Goal: Task Accomplishment & Management: Use online tool/utility

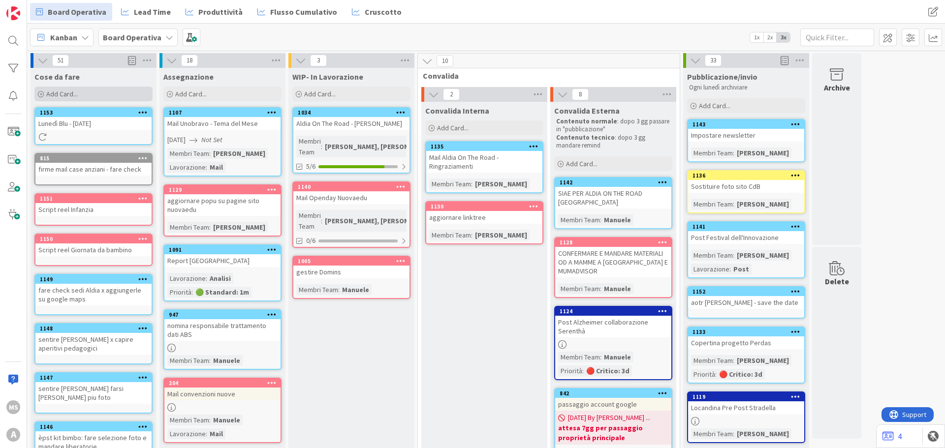
click at [104, 92] on div "Add Card..." at bounding box center [93, 94] width 118 height 15
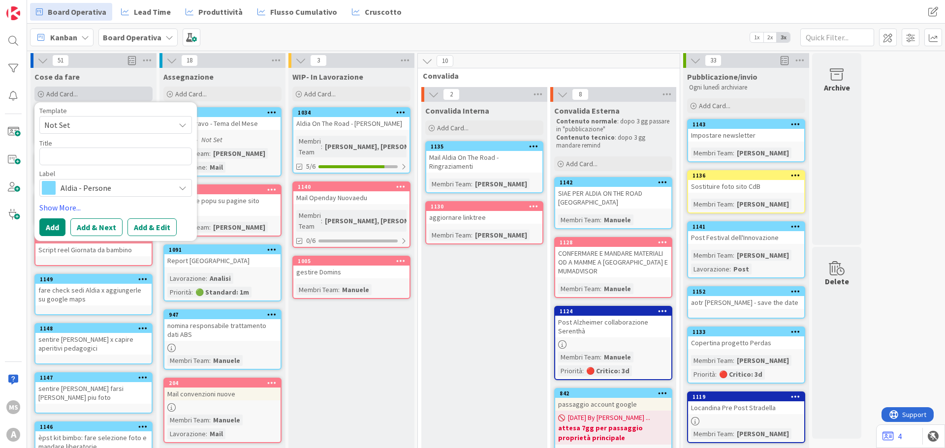
type textarea "x"
type textarea "M"
type textarea "x"
type textarea "Ma"
type textarea "x"
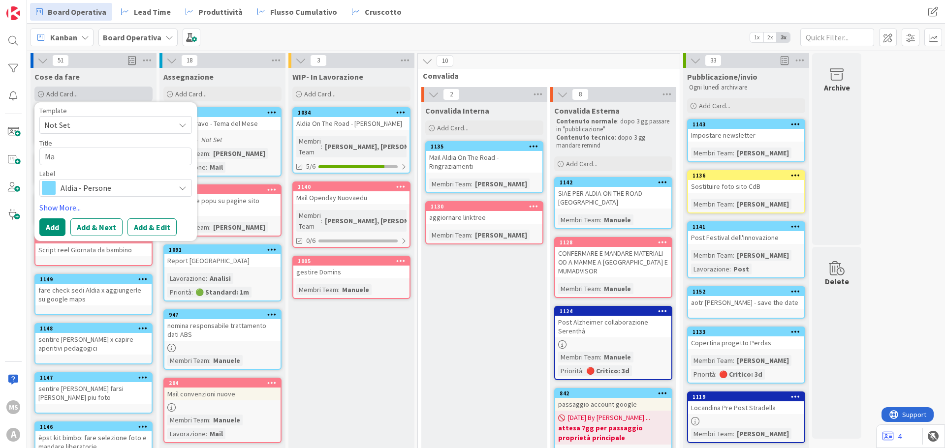
type textarea "Mai"
type textarea "x"
type textarea "Mail"
type textarea "x"
type textarea "Mail"
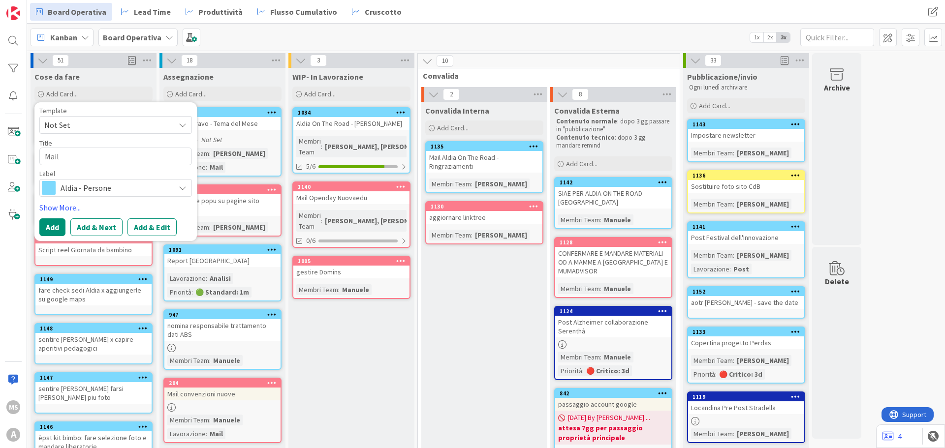
click at [106, 184] on span "Aldia - Persone" at bounding box center [115, 188] width 109 height 14
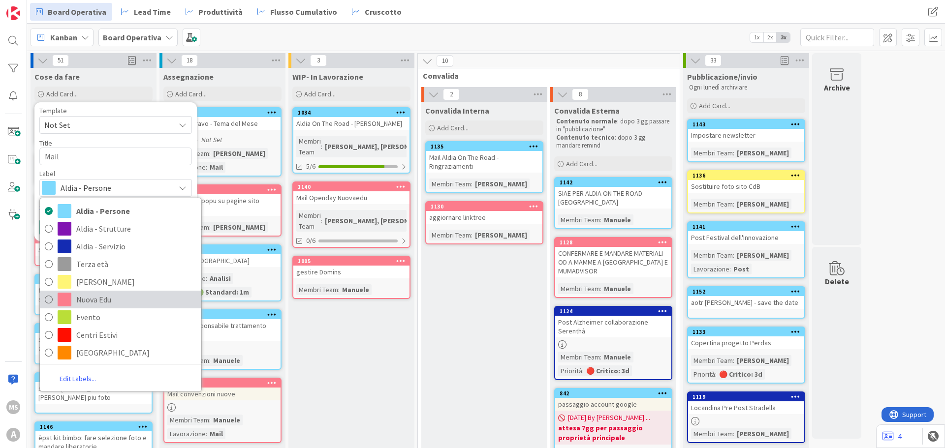
click at [111, 300] on span "Nuova Edu" at bounding box center [136, 299] width 120 height 15
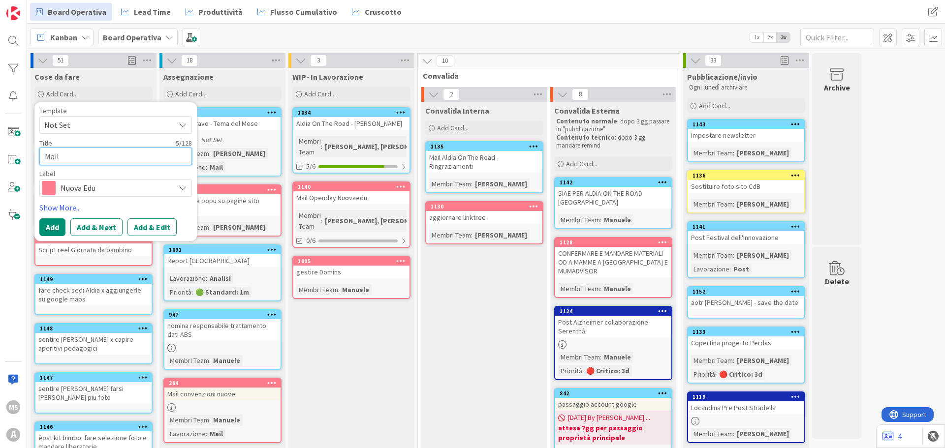
click at [89, 164] on textarea "Mail" at bounding box center [115, 157] width 153 height 18
type textarea "x"
type textarea "Mail O"
type textarea "x"
type textarea "Mail OD"
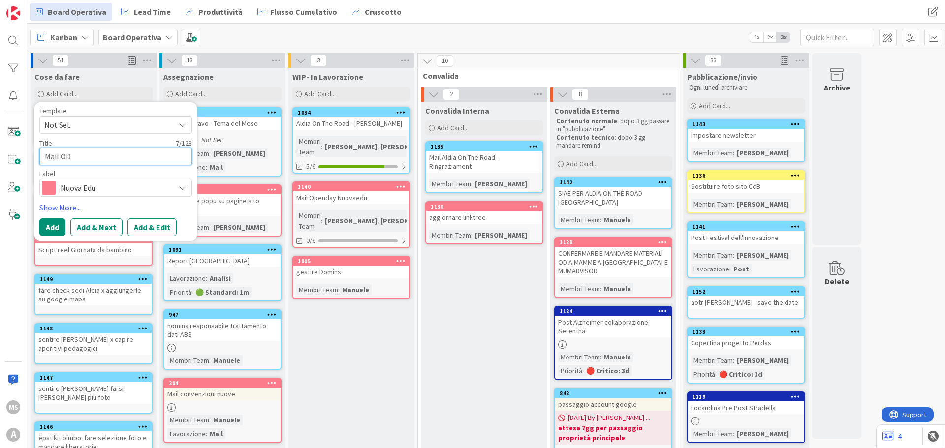
type textarea "x"
type textarea "Mail OD"
type textarea "x"
type textarea "Mail OD x"
type textarea "x"
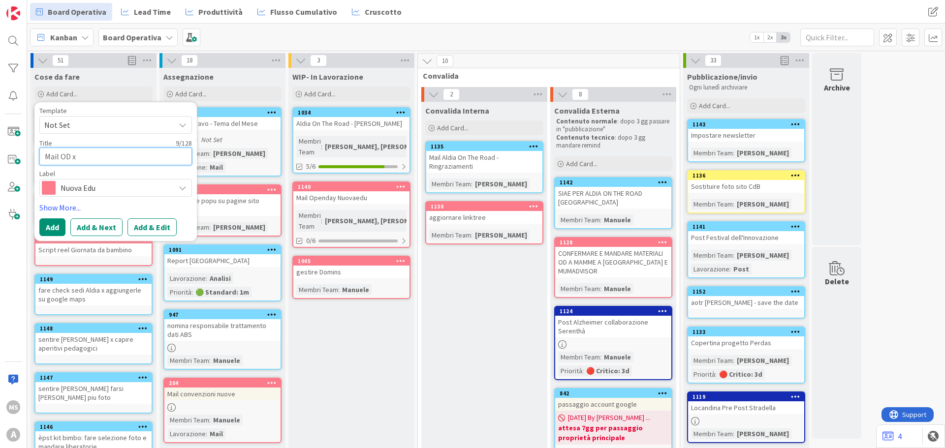
type textarea "Mail OD x"
type textarea "x"
type textarea "Mail OD x S"
type textarea "x"
type textarea "Mail OD x So"
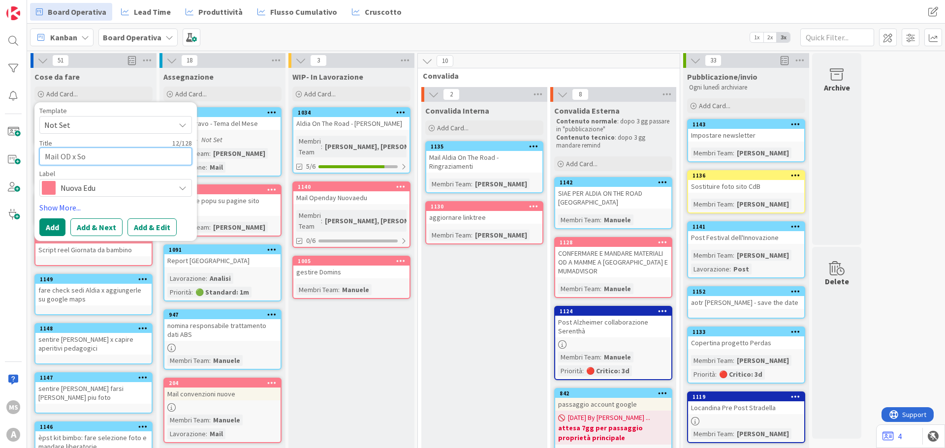
type textarea "x"
type textarea "Mail OD x Sog"
type textarea "x"
type textarea "Mail OD x Sogf"
type textarea "x"
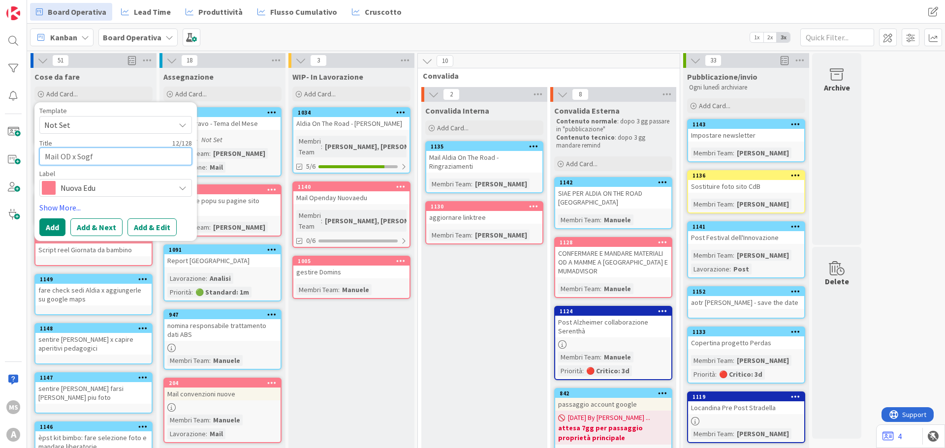
type textarea "Mail OD x Sogfi"
type textarea "x"
type textarea "Mail OD x Sogfia"
type textarea "x"
type textarea "Mail OD x Sogfi"
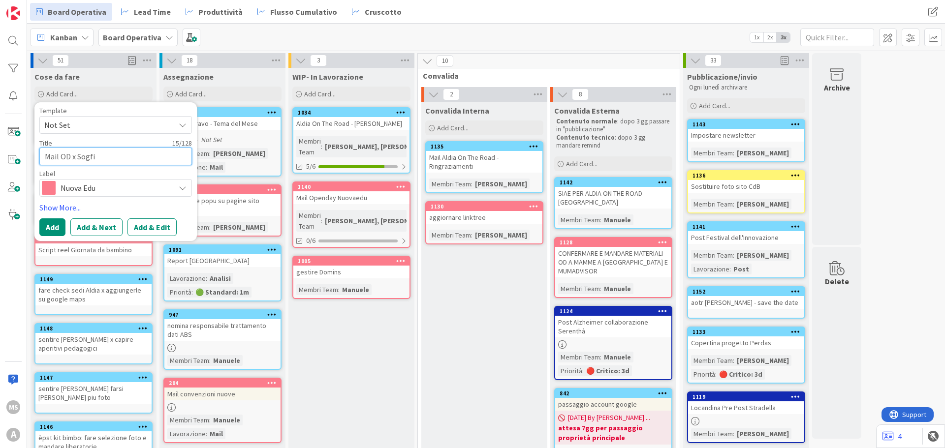
type textarea "x"
type textarea "Mail OD x Sogf"
type textarea "x"
type textarea "Mail OD x Sog"
type textarea "x"
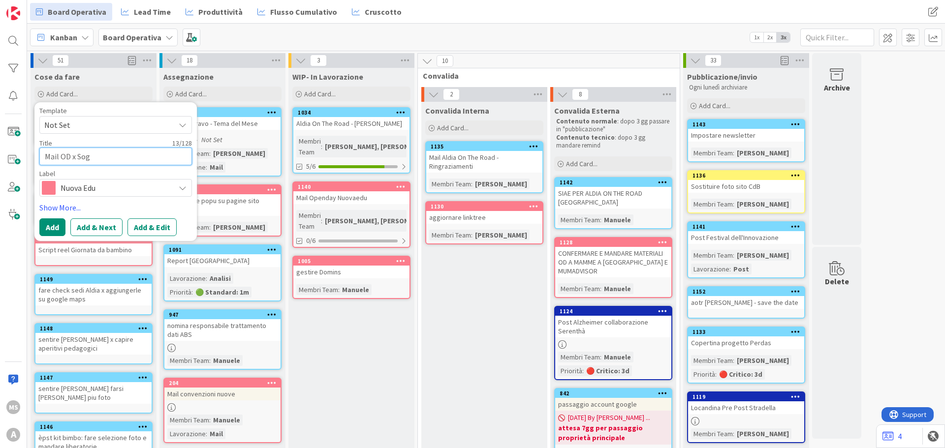
type textarea "Mail OD x So"
type textarea "x"
type textarea "Mail OD x Soi"
type textarea "x"
type textarea "Mail OD x So"
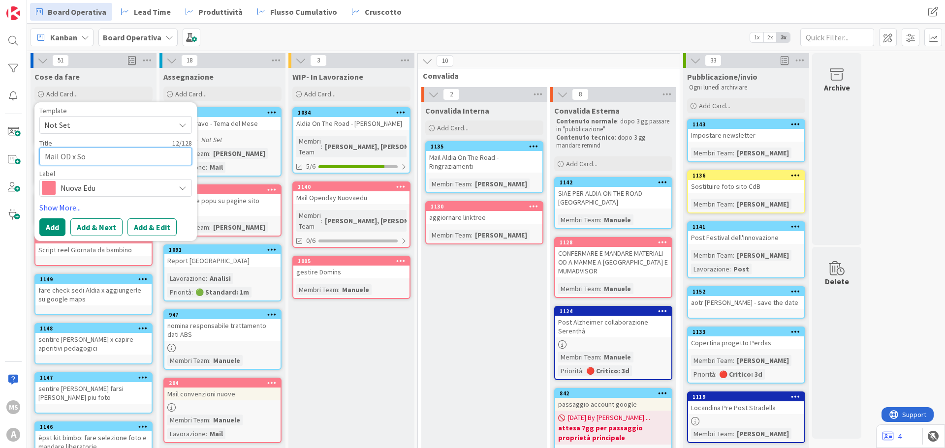
type textarea "x"
type textarea "Mail OD x Sof"
type textarea "x"
type textarea "Mail OD x Sofi"
type textarea "x"
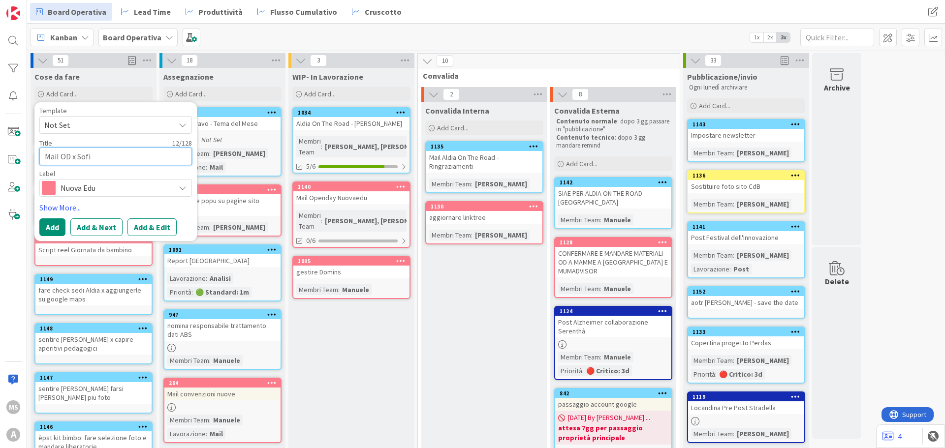
type textarea "Mail OD x Sofia"
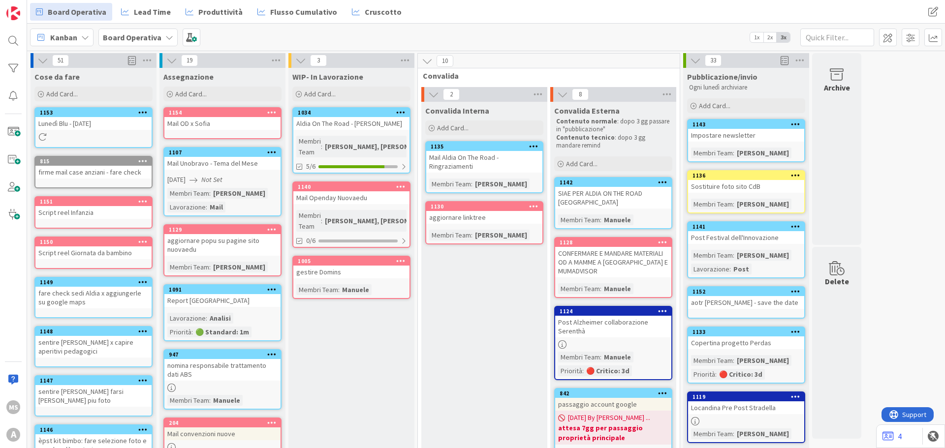
click at [226, 124] on div "Mail OD x Sofia" at bounding box center [222, 123] width 116 height 13
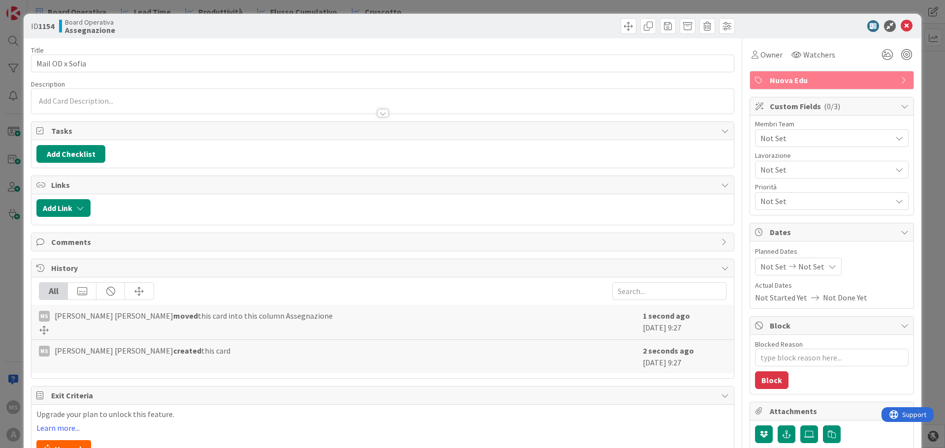
click at [760, 141] on span "Not Set" at bounding box center [825, 138] width 131 height 12
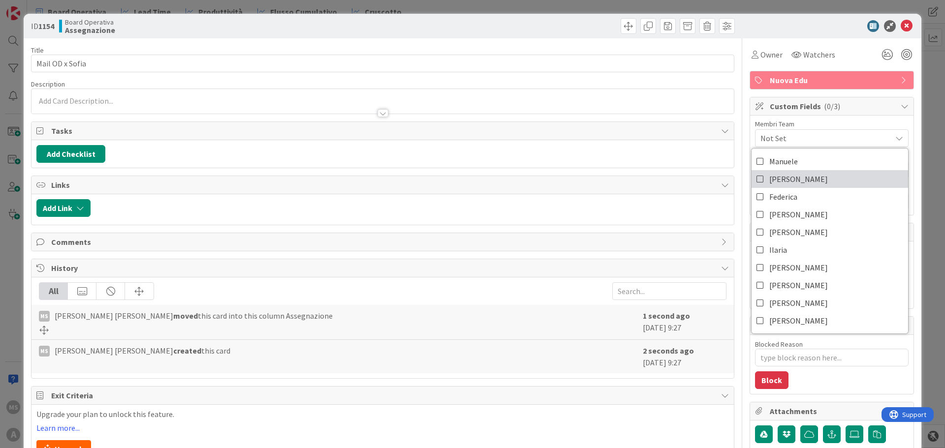
click at [775, 176] on span "[PERSON_NAME]" at bounding box center [798, 179] width 59 height 15
click at [900, 29] on icon at bounding box center [906, 26] width 12 height 12
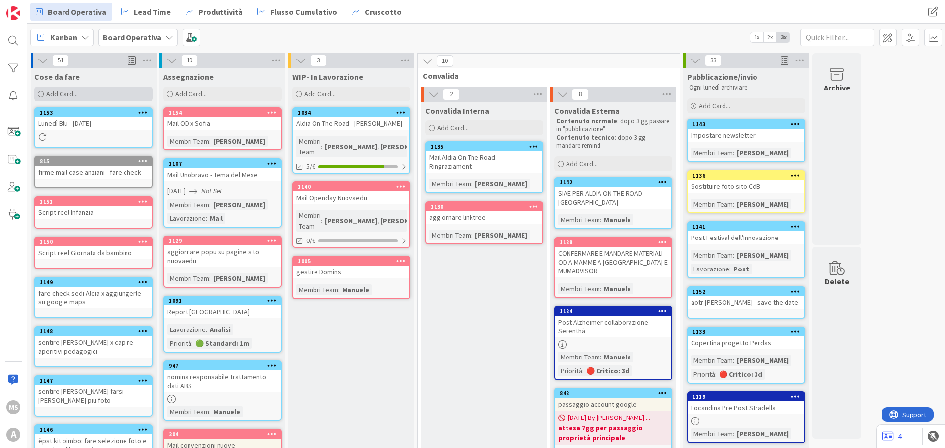
click at [80, 93] on div "Add Card..." at bounding box center [93, 94] width 118 height 15
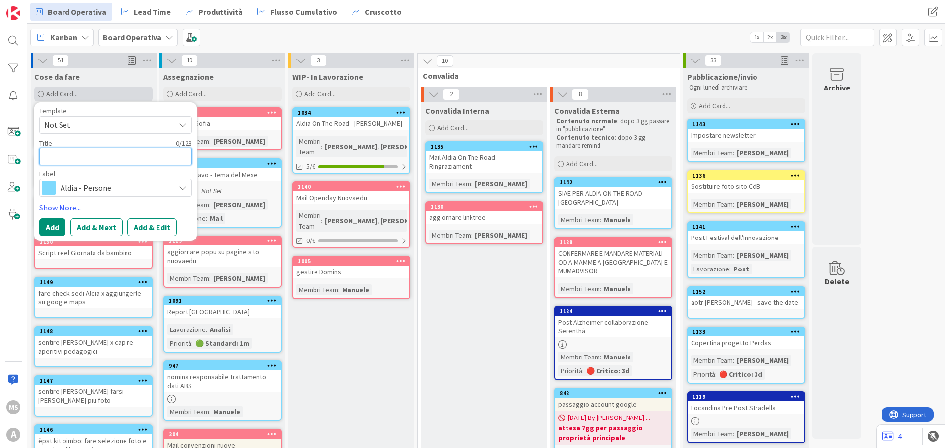
type textarea "x"
type textarea "M"
type textarea "x"
type textarea "Ma"
type textarea "x"
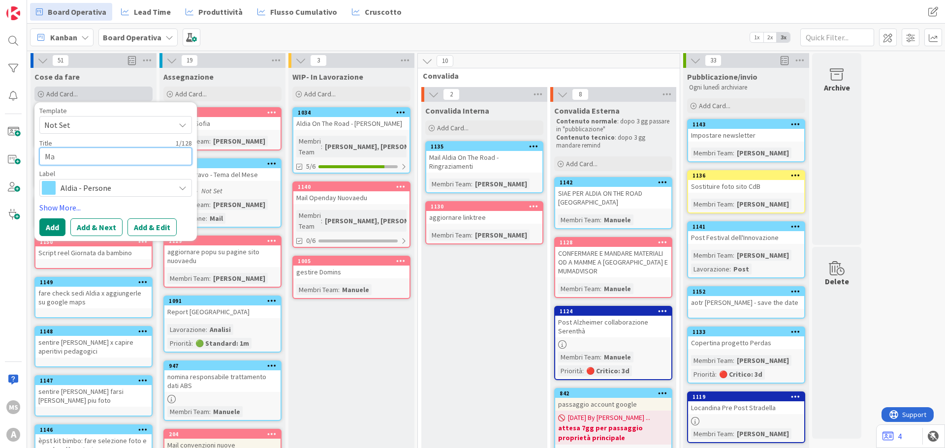
type textarea "Mai"
type textarea "x"
type textarea "Mail"
type textarea "x"
type textarea "Mail"
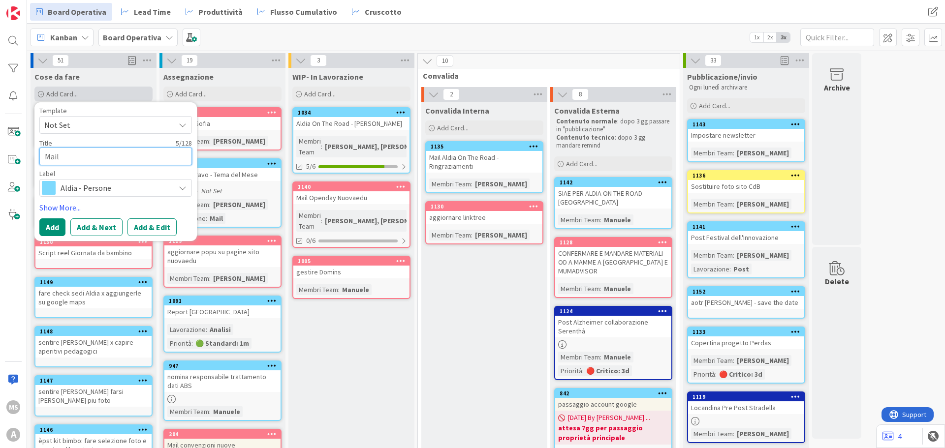
type textarea "x"
type textarea "Mail O"
type textarea "x"
type textarea "Mail OD"
type textarea "x"
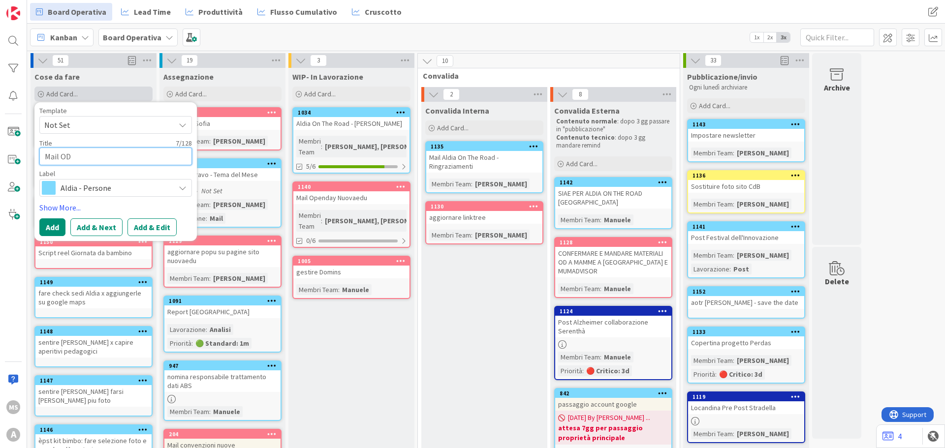
type textarea "Mail OD"
type textarea "x"
type textarea "Mail OD N"
type textarea "x"
type textarea "Mail OD Nu"
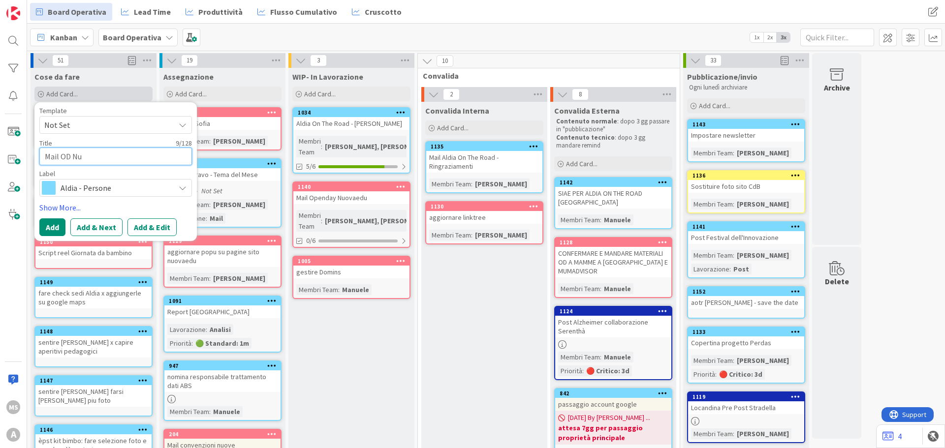
type textarea "x"
type textarea "Mail OD Nuo"
type textarea "x"
type textarea "Mail OD Nuov"
type textarea "x"
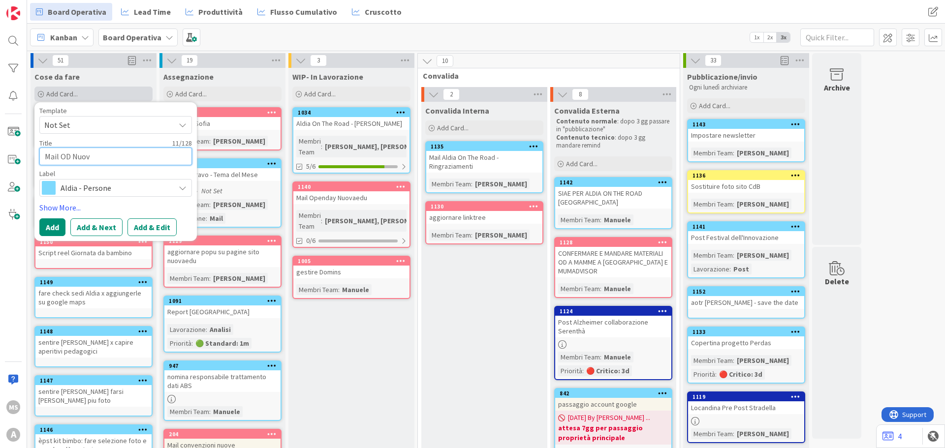
type textarea "Mail OD Nuova"
type textarea "x"
type textarea "Mail OD Nuova"
type textarea "x"
type textarea "Mail OD Nuova"
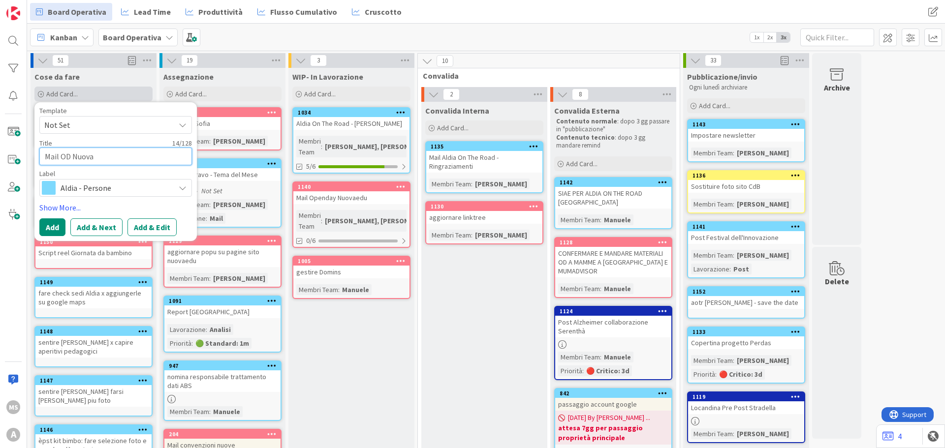
type textarea "x"
type textarea "Mail OD Nuov"
type textarea "x"
type textarea "Mail OD [MEDICAL_DATA]"
type textarea "x"
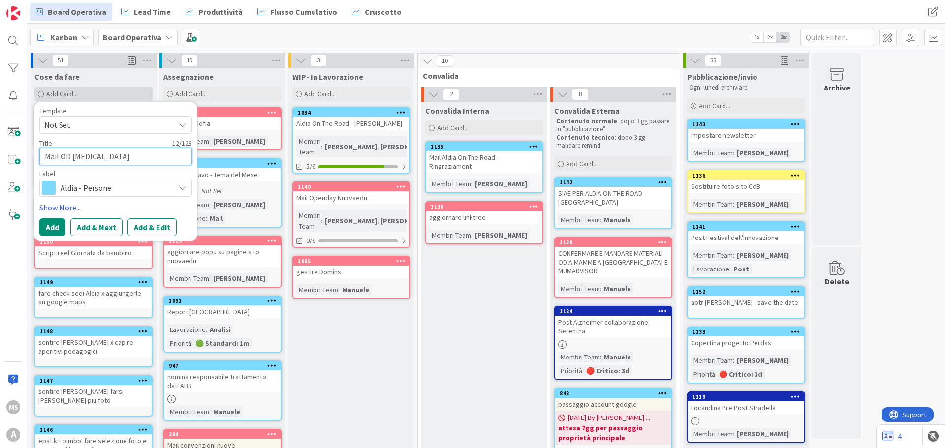
type textarea "Mail OD Nuo"
type textarea "x"
type textarea "Mail OD Nu"
type textarea "x"
type textarea "Mail OD N"
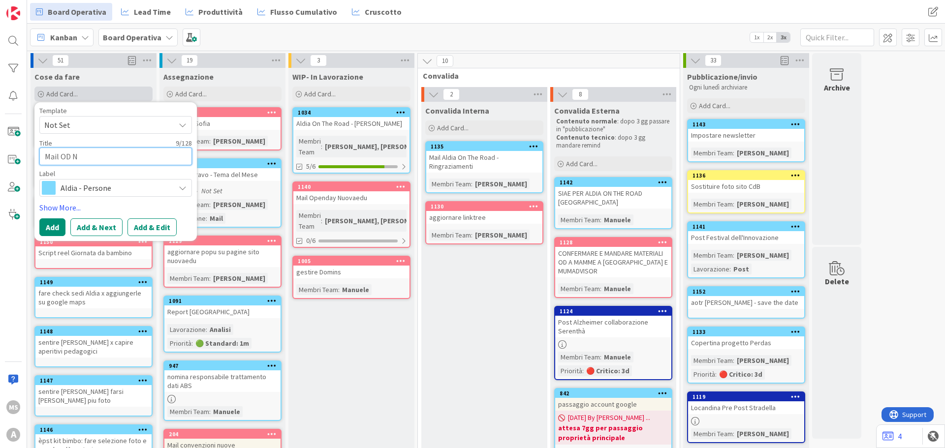
type textarea "x"
type textarea "Mail OD"
type textarea "x"
type textarea "Mail OD x"
type textarea "x"
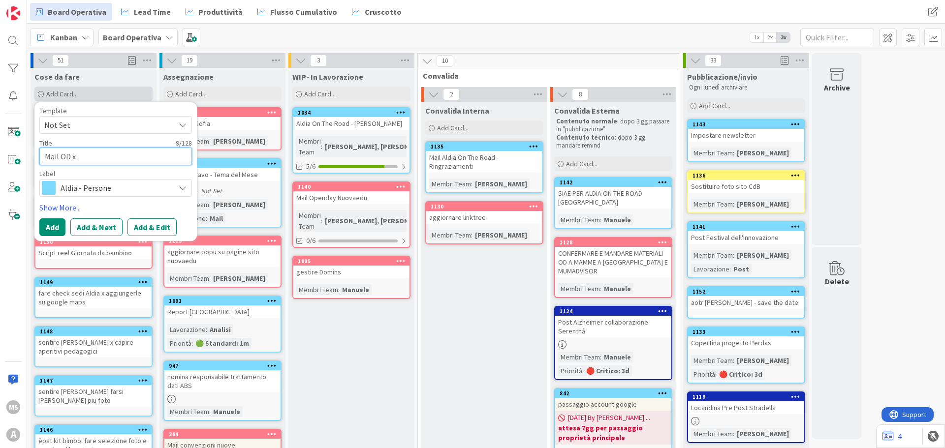
type textarea "Mail OD x"
type textarea "x"
type textarea "Mail OD x B"
type textarea "x"
type textarea "Mail OD x Bi"
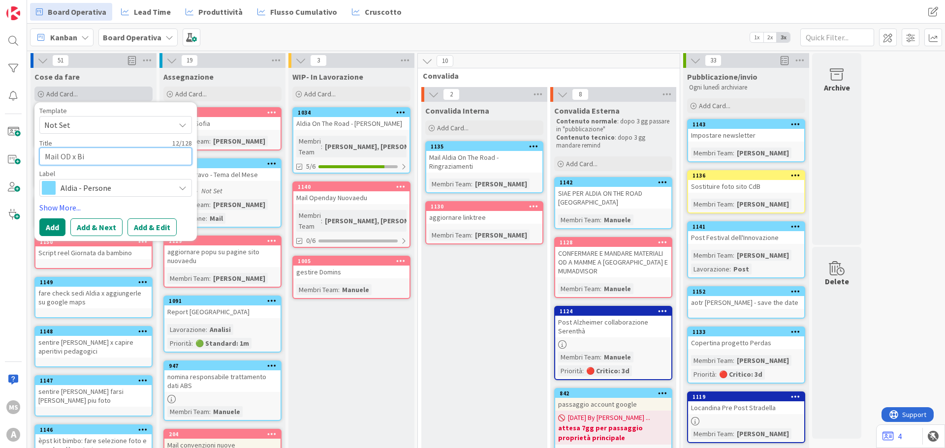
type textarea "x"
type textarea "Mail OD x Bir"
type textarea "x"
type textarea "Mail OD x Biri"
type textarea "x"
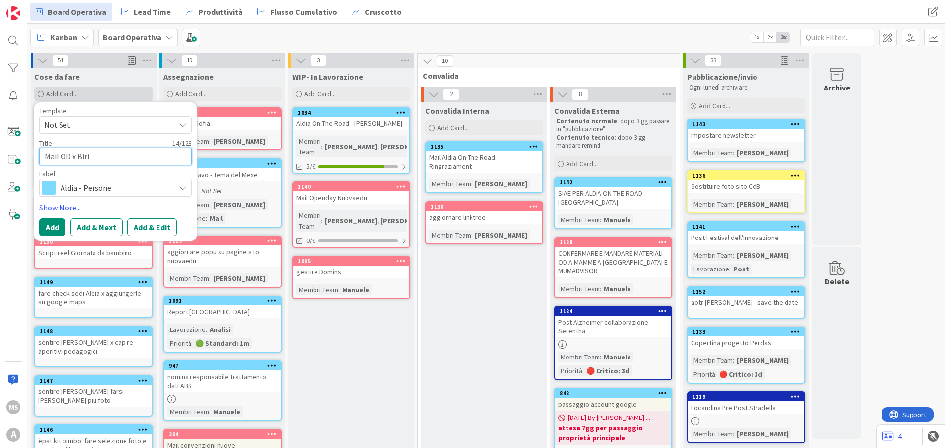
type textarea "Mail OD x Birih"
type textarea "x"
type textarea "Mail OD x Birihi"
type textarea "x"
type textarea "Mail OD x Birihic"
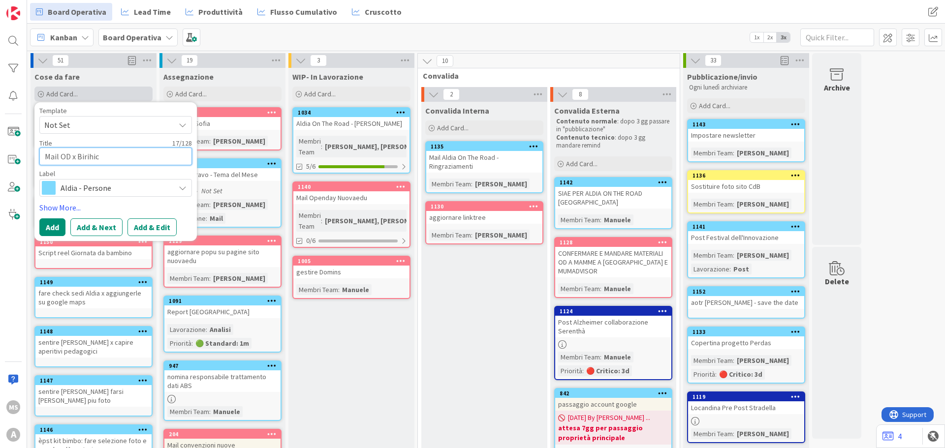
type textarea "x"
type textarea "Mail OD x Birihicn"
type textarea "x"
type textarea "Mail OD x Birihicni"
type textarea "x"
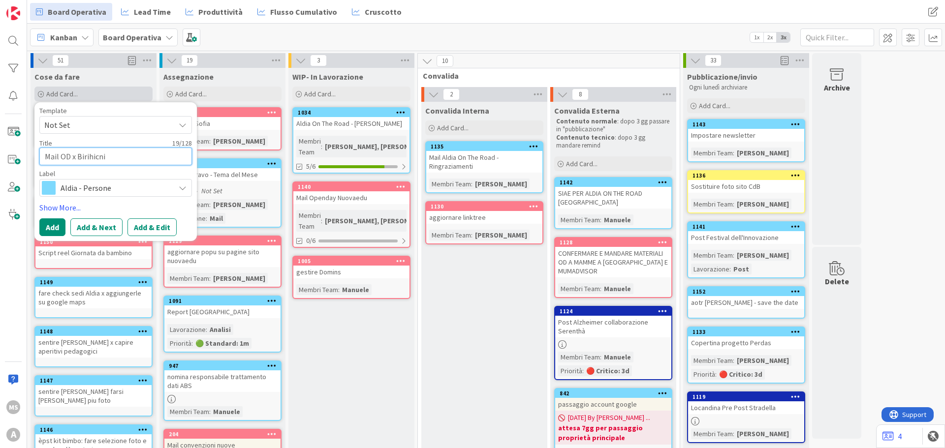
type textarea "Mail OD x Birihicn"
type textarea "x"
type textarea "Mail OD x Birihic"
type textarea "x"
type textarea "Mail OD x Birihi"
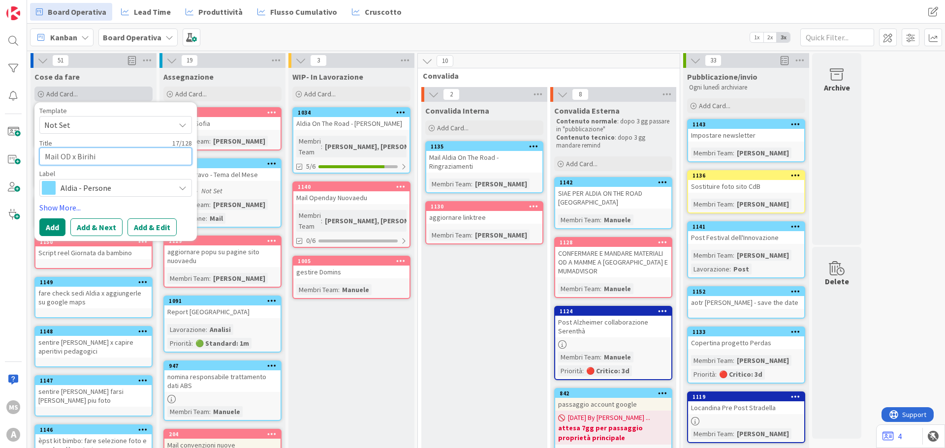
type textarea "x"
type textarea "Mail OD x Birih"
type textarea "x"
type textarea "Mail OD x Biri"
type textarea "x"
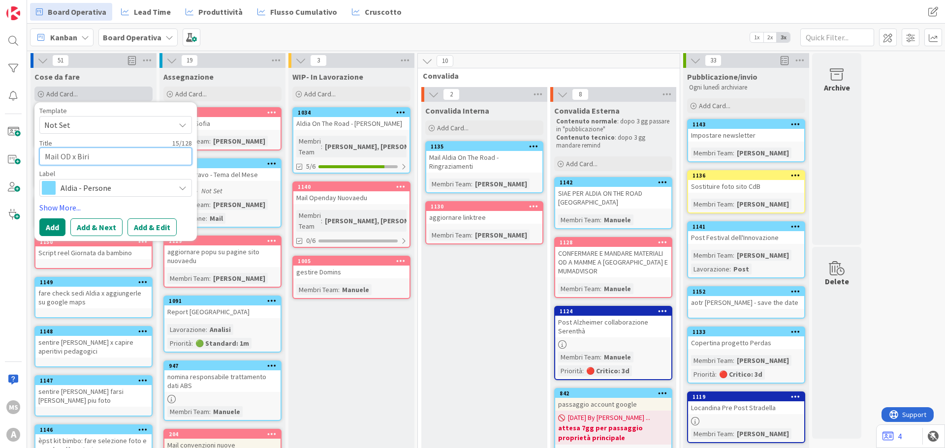
type textarea "Mail OD x Biric"
type textarea "x"
type textarea "Mail OD x Biricj"
type textarea "x"
type textarea "Mail OD x Biricjh"
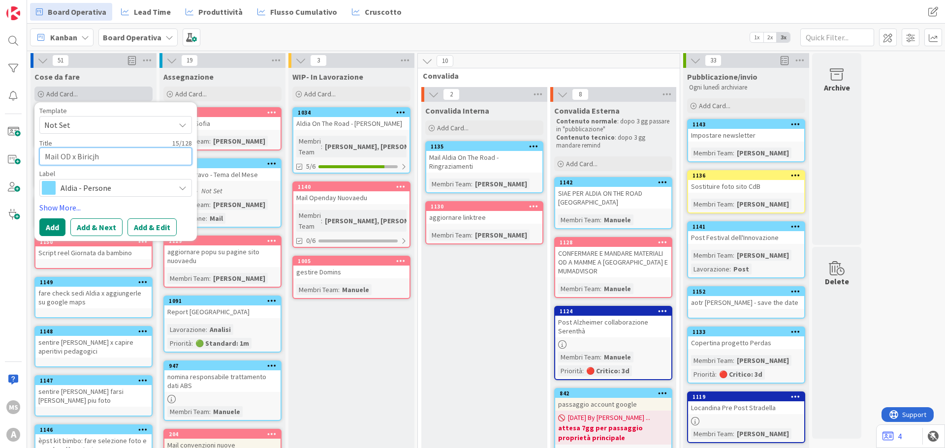
type textarea "x"
type textarea "Mail OD x Biricjhi"
type textarea "x"
type textarea "Mail OD x Biricjhi9"
type textarea "x"
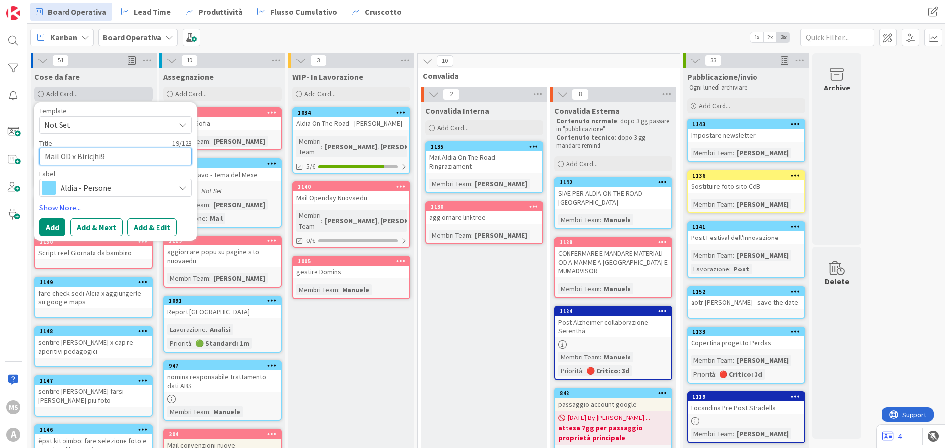
type textarea "Mail OD x Biricjhi"
type textarea "x"
type textarea "Mail OD x Biricjh"
type textarea "x"
type textarea "Mail OD x Biricj"
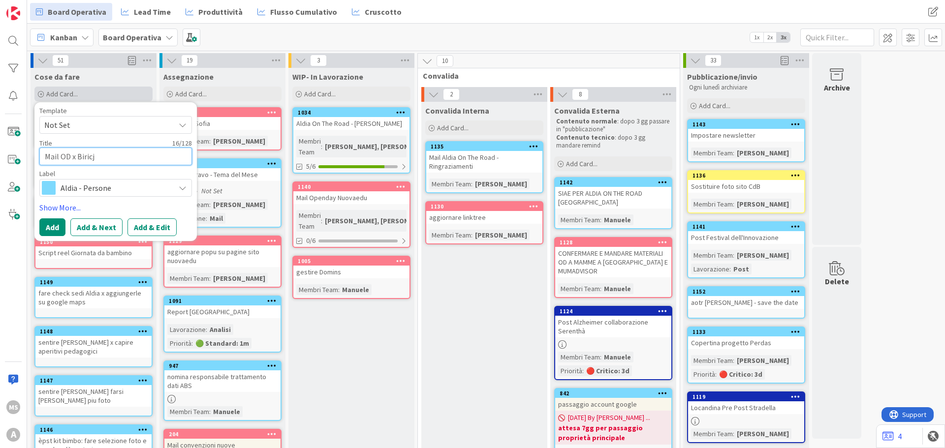
type textarea "x"
type textarea "Mail OD x Biric"
type textarea "x"
type textarea "Mail OD x Birich"
type textarea "x"
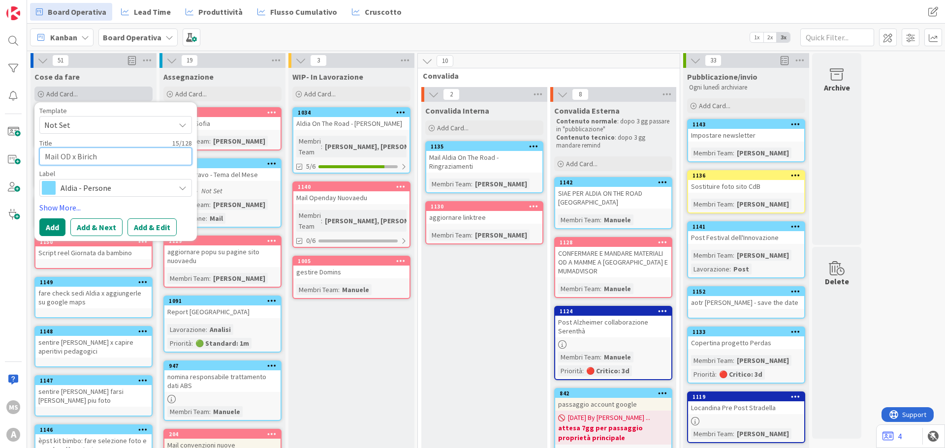
type textarea "Mail OD x [PERSON_NAME]"
type textarea "x"
type textarea "Mail OD x [PERSON_NAME]"
type textarea "x"
type textarea "Mail OD x [PERSON_NAME]"
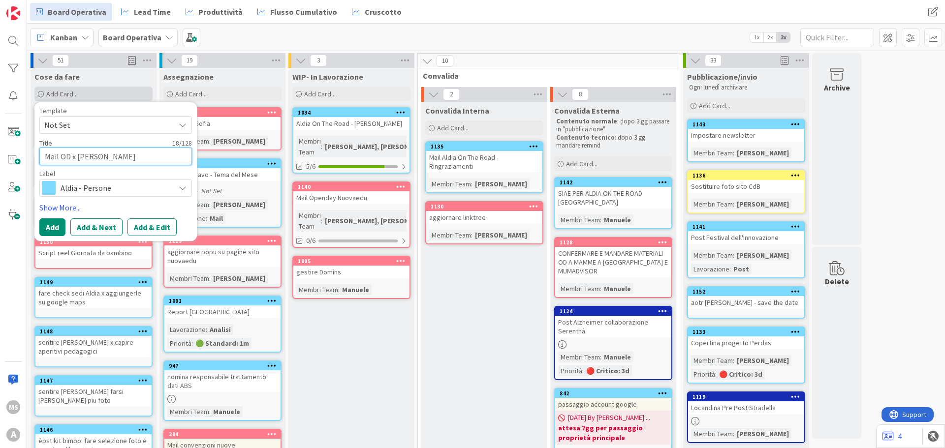
type textarea "x"
type textarea "Mail OD x [PERSON_NAME]"
type textarea "x"
type textarea "Mail OD x [PERSON_NAME]"
type textarea "x"
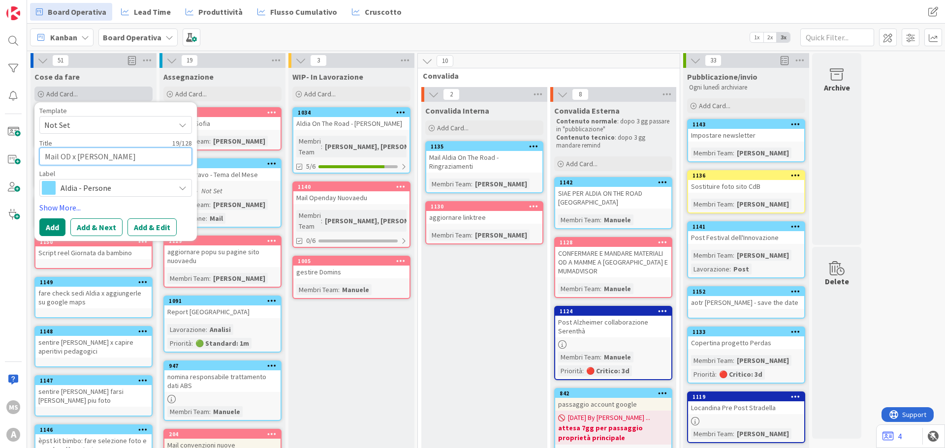
type textarea "Mail OD x [PERSON_NAME]"
type textarea "x"
type textarea "Mail OD x [PERSON_NAME]"
type textarea "x"
type textarea "Mail OD x [PERSON_NAME]"
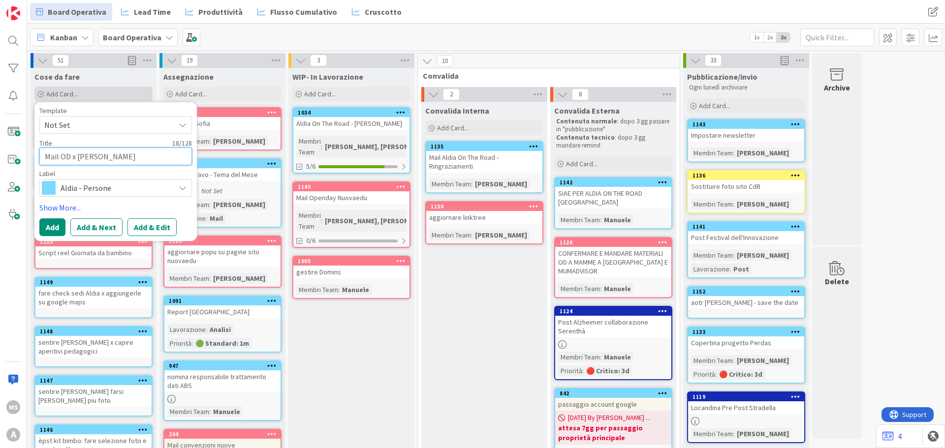
type textarea "x"
type textarea "Mail OD x [PERSON_NAME]"
click at [120, 186] on span "Aldia - Persone" at bounding box center [115, 188] width 109 height 14
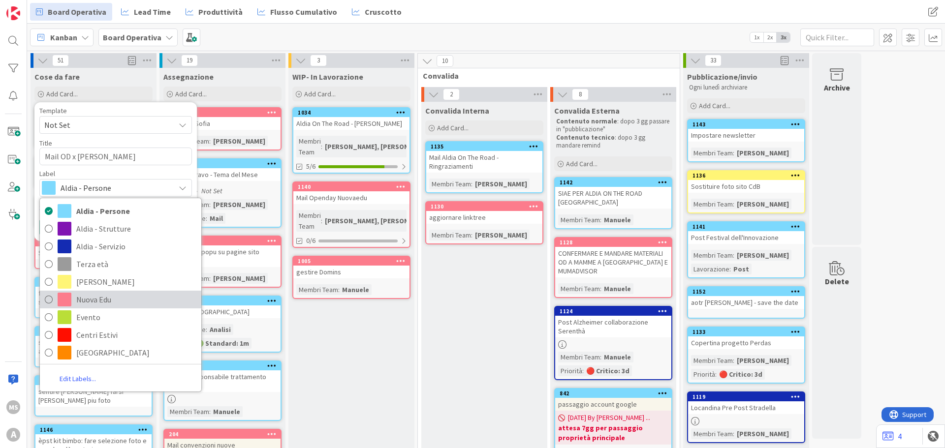
click at [113, 298] on span "Nuova Edu" at bounding box center [136, 299] width 120 height 15
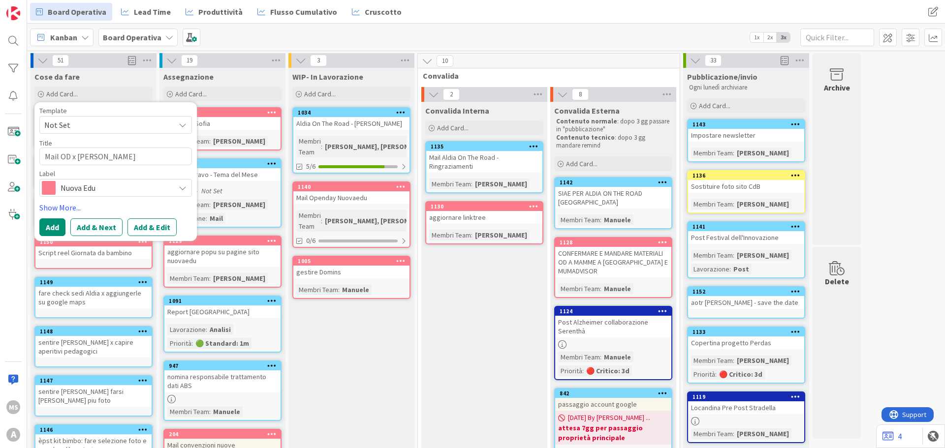
click at [56, 214] on div "Template Not Set Title 19 / 128 Mail OD x Birichini Label Nuova Edu Aldia - Per…" at bounding box center [115, 171] width 153 height 129
click at [57, 224] on button "Add" at bounding box center [52, 227] width 26 height 18
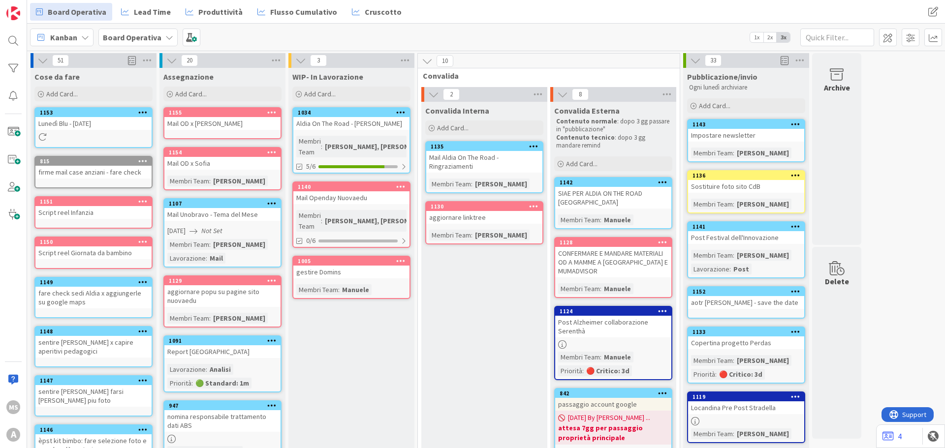
click at [225, 128] on div "Mail OD x [PERSON_NAME]" at bounding box center [222, 123] width 116 height 13
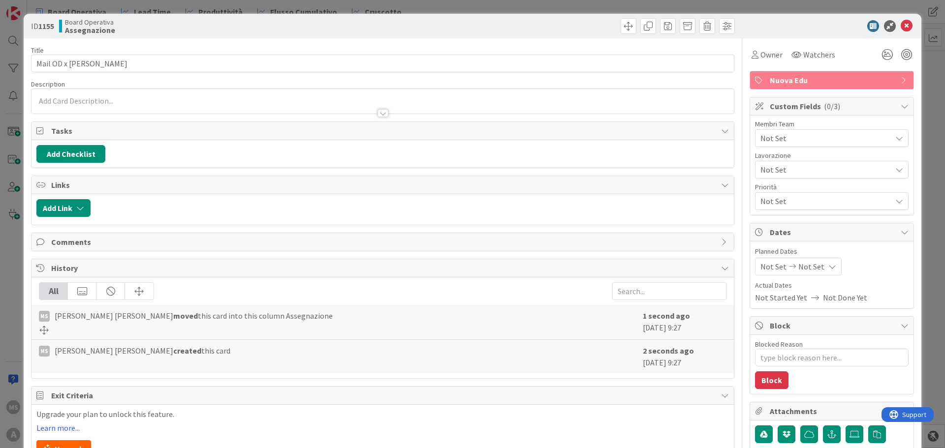
click at [760, 173] on span "Not Set" at bounding box center [823, 170] width 126 height 14
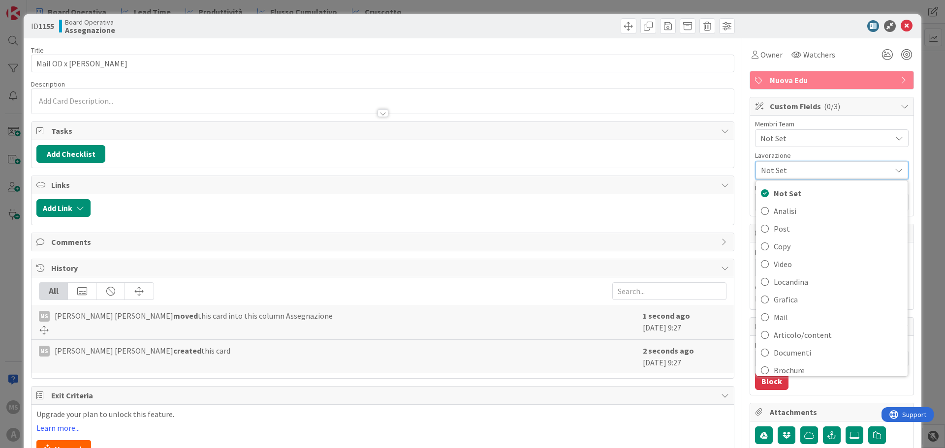
click at [770, 177] on div "Not Set" at bounding box center [831, 170] width 153 height 18
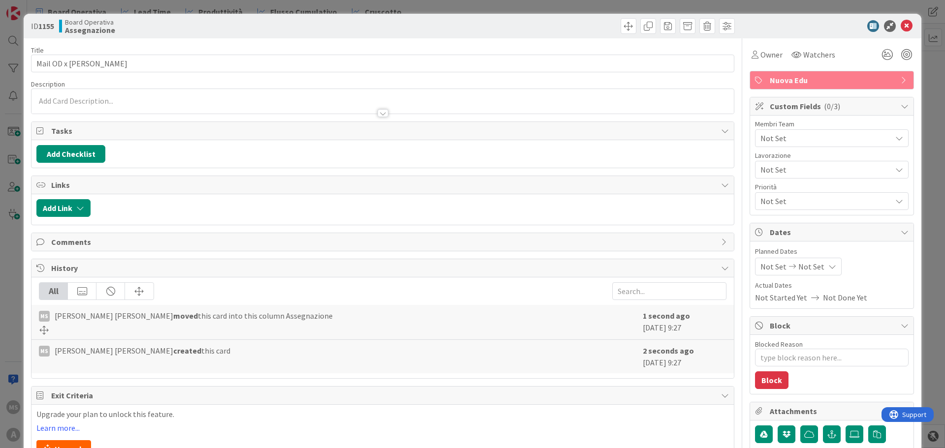
click at [766, 141] on span "Not Set" at bounding box center [825, 138] width 131 height 12
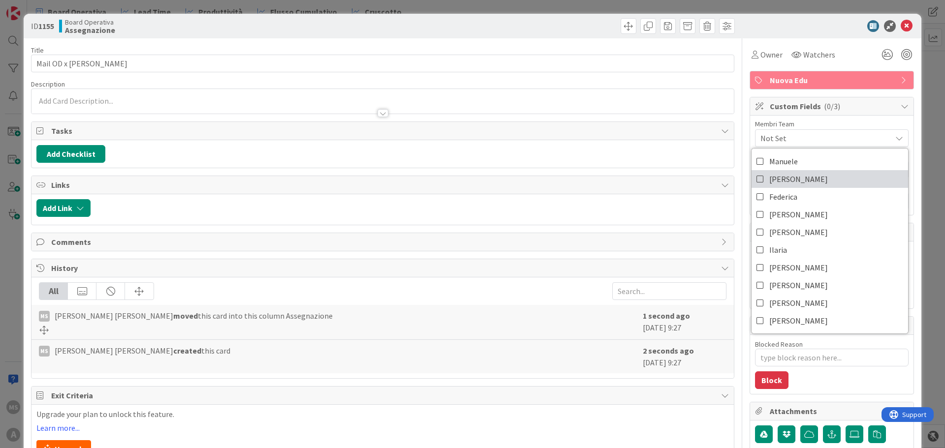
click at [786, 179] on span "[PERSON_NAME]" at bounding box center [798, 179] width 59 height 15
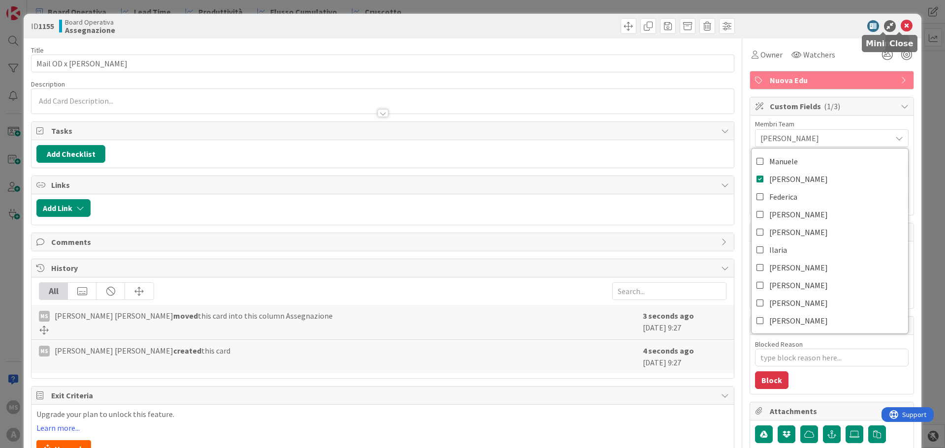
click at [896, 19] on div "ID 1155 Board Operativa Assegnazione" at bounding box center [472, 26] width 897 height 25
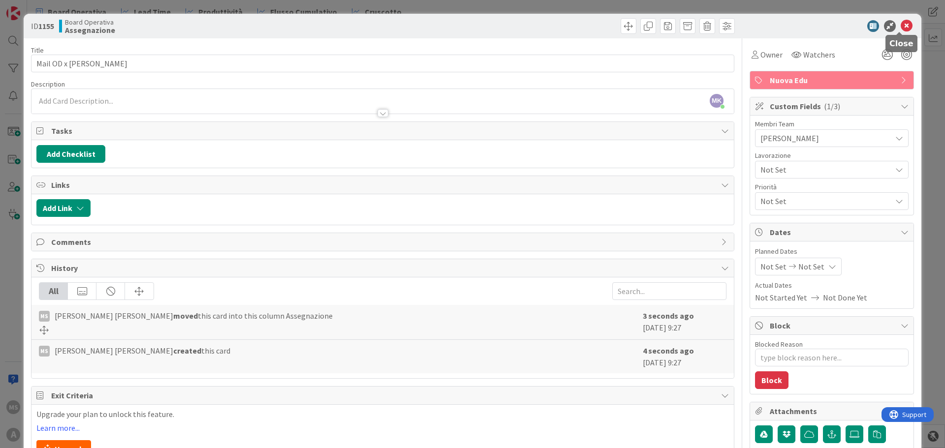
click at [900, 26] on icon at bounding box center [906, 26] width 12 height 12
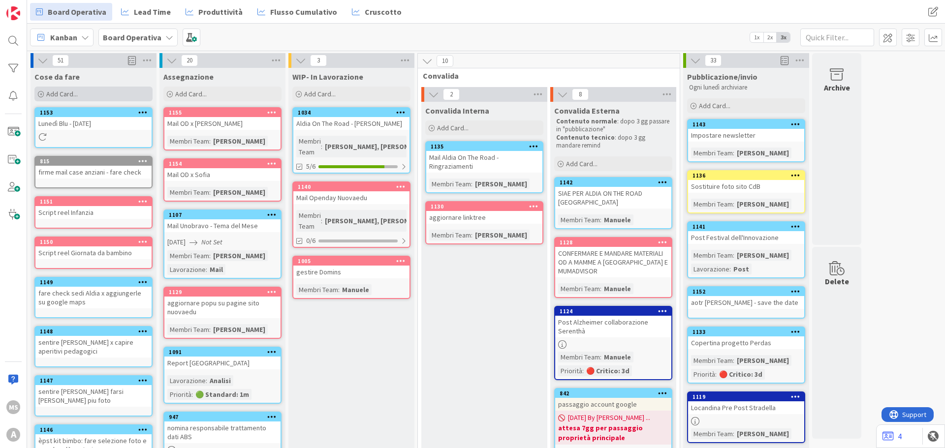
click at [105, 97] on div "Add Card..." at bounding box center [93, 94] width 118 height 15
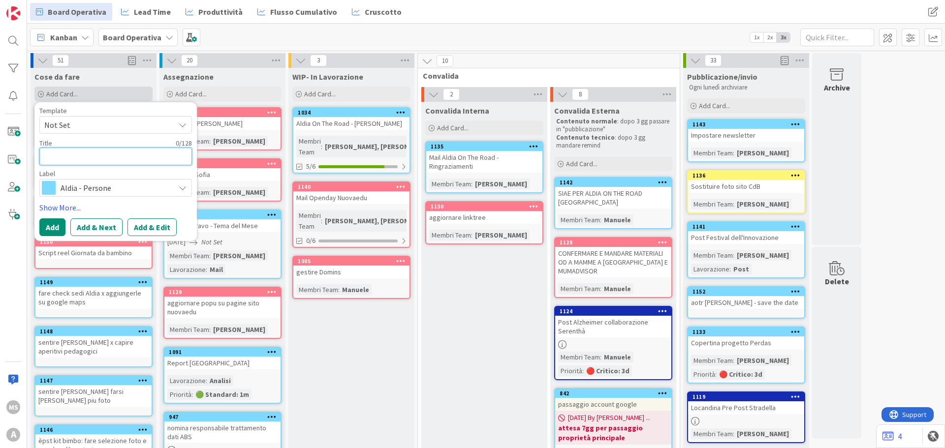
type textarea "x"
type textarea "M"
type textarea "x"
type textarea "Ma"
type textarea "x"
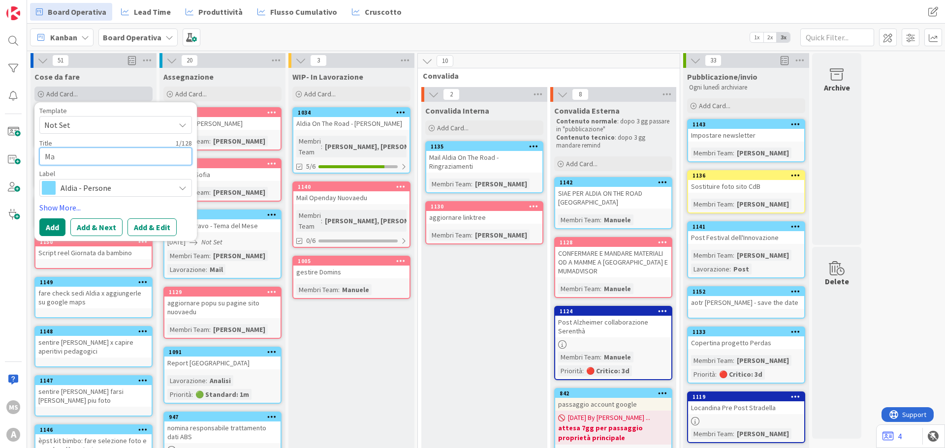
type textarea "Mai"
type textarea "x"
type textarea "Mail"
type textarea "x"
type textarea "Mail"
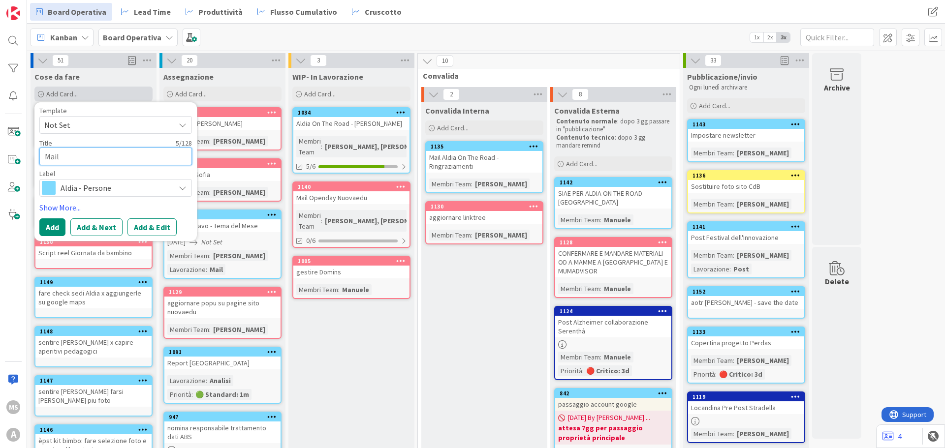
type textarea "x"
type textarea "Mail O"
type textarea "x"
type textarea "Mail OD"
type textarea "x"
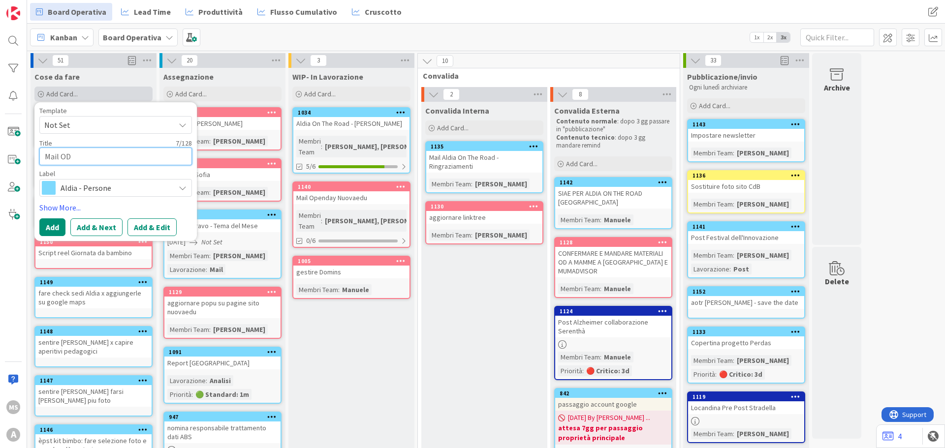
type textarea "Mail OD"
type textarea "x"
type textarea "Mail OD p"
type textarea "x"
type textarea "Mail OD pe"
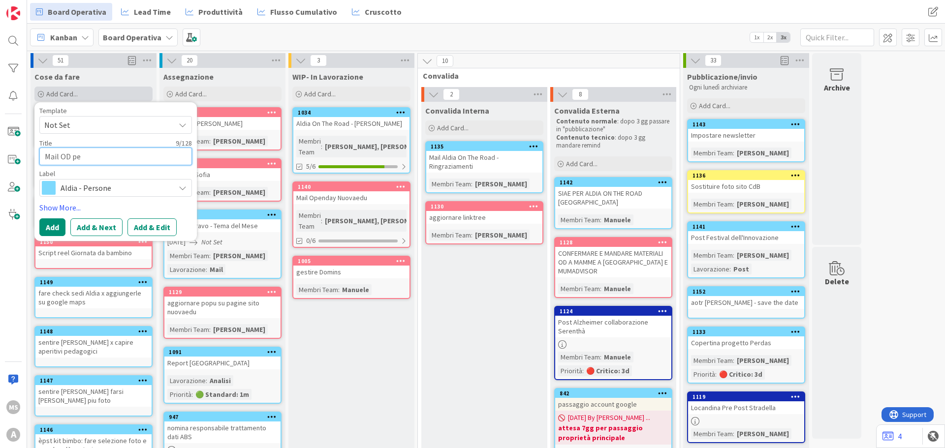
type textarea "x"
type textarea "Mail OD per"
type textarea "x"
type textarea "Mail OD per"
type textarea "x"
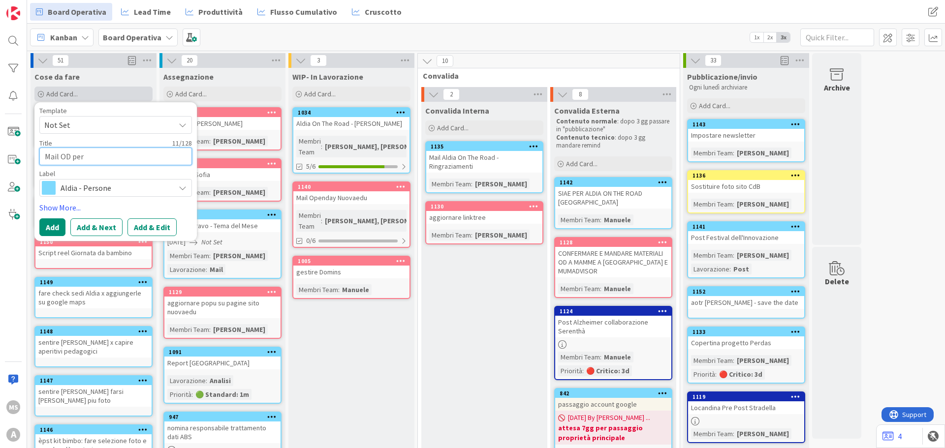
type textarea "Mail OD per a"
type textarea "x"
type textarea "Mail OD per au"
type textarea "x"
type textarea "Mail OD per aud"
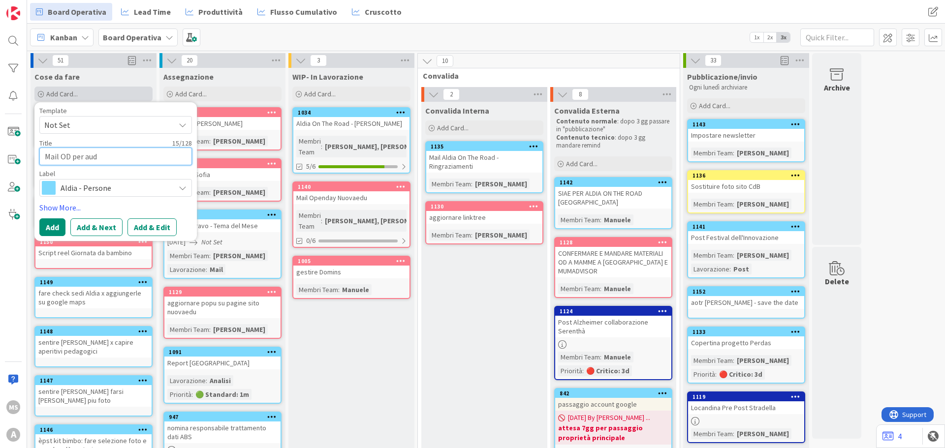
type textarea "x"
type textarea "Mail OD per audi"
type textarea "x"
type textarea "Mail OD per [PERSON_NAME]"
type textarea "x"
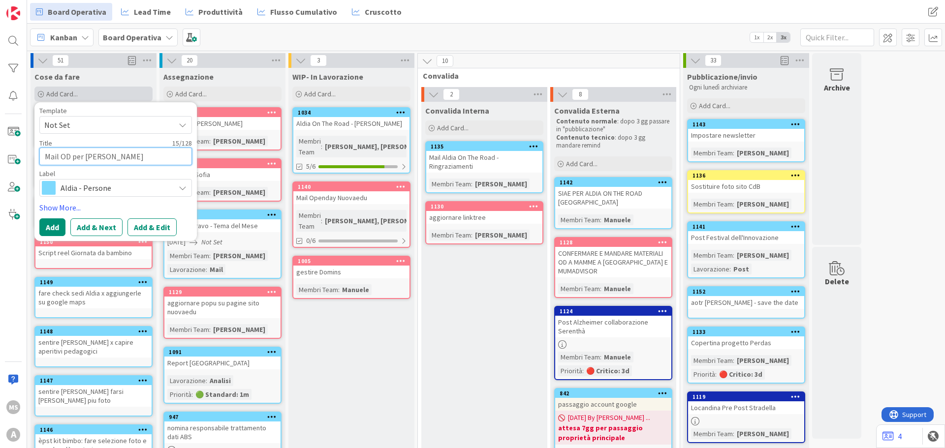
type textarea "Mail OD per audien"
type textarea "x"
type textarea "Mail OD per audienc"
click at [108, 185] on span "Aldia - Persone" at bounding box center [115, 188] width 109 height 14
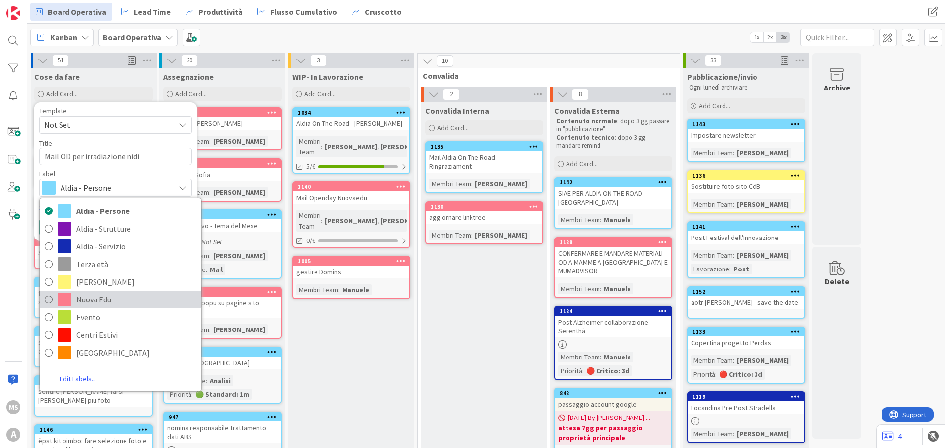
click at [113, 306] on span "Nuova Edu" at bounding box center [136, 299] width 120 height 15
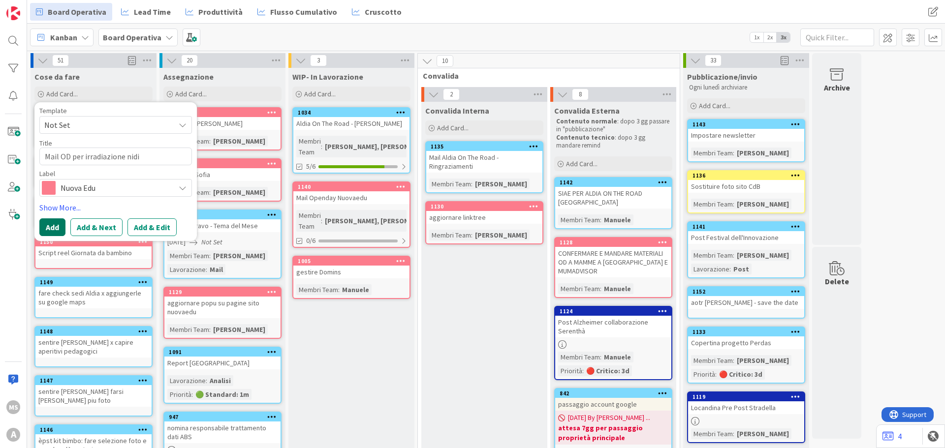
click at [55, 227] on button "Add" at bounding box center [52, 227] width 26 height 18
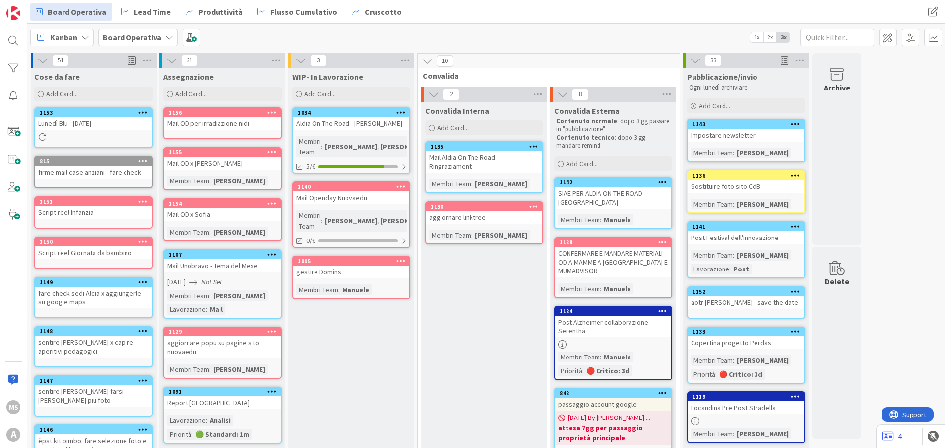
click at [201, 126] on div "Mail OD per irradiazione nidi" at bounding box center [222, 123] width 116 height 13
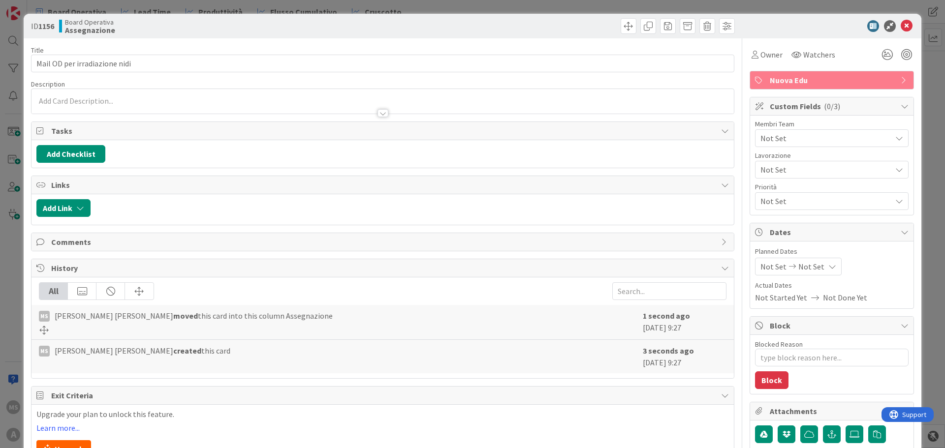
click at [765, 144] on div "Not Set" at bounding box center [831, 138] width 153 height 18
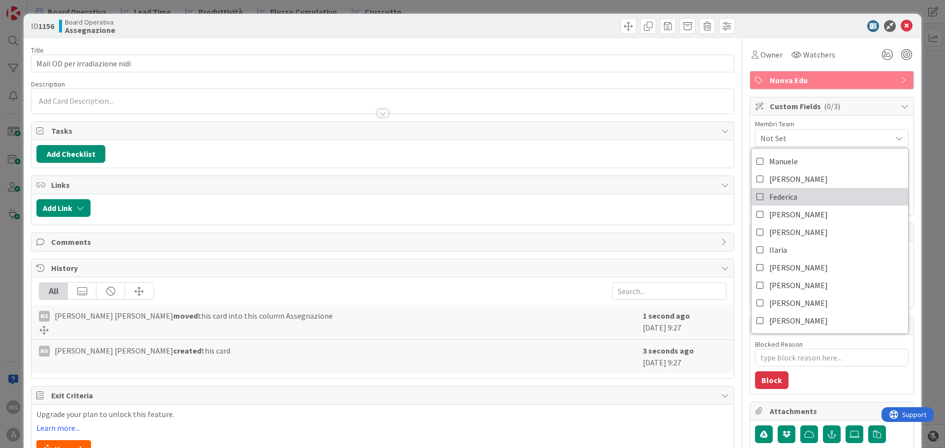
click at [772, 192] on span "Federica" at bounding box center [783, 196] width 28 height 15
click at [771, 185] on span "[PERSON_NAME]" at bounding box center [798, 179] width 59 height 15
click at [900, 26] on icon at bounding box center [906, 26] width 12 height 12
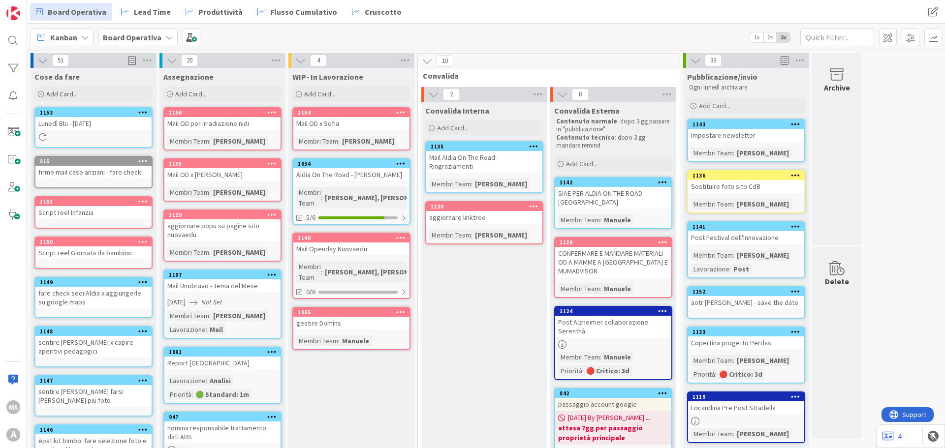
click at [112, 121] on div "Lunedì Blu - [DATE]" at bounding box center [93, 123] width 116 height 13
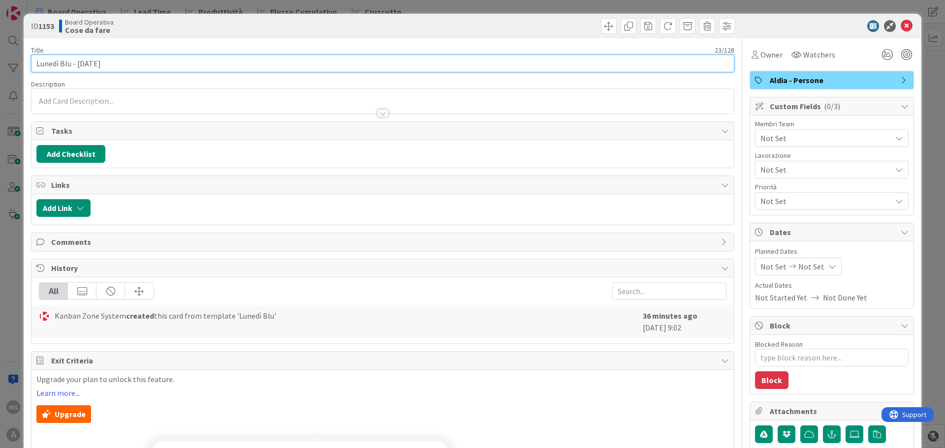
drag, startPoint x: 166, startPoint y: 65, endPoint x: 85, endPoint y: 68, distance: 81.7
click at [85, 68] on input "Lunedì Blu - [DATE]" at bounding box center [382, 64] width 703 height 18
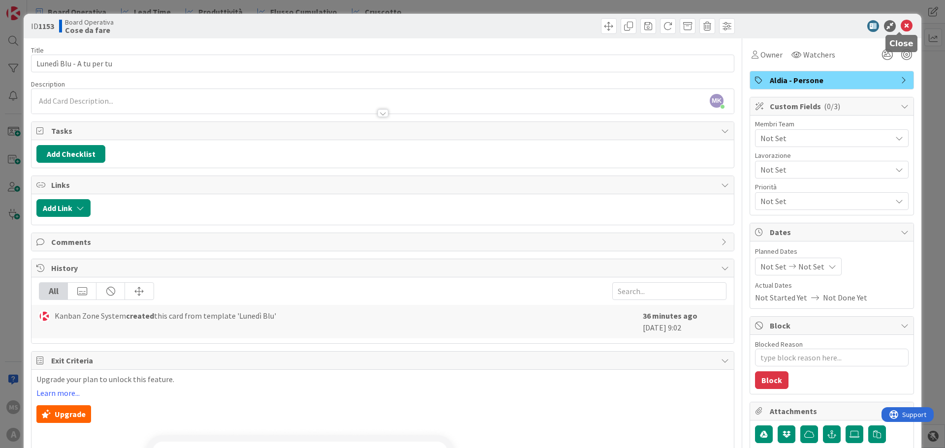
click at [902, 24] on icon at bounding box center [906, 26] width 12 height 12
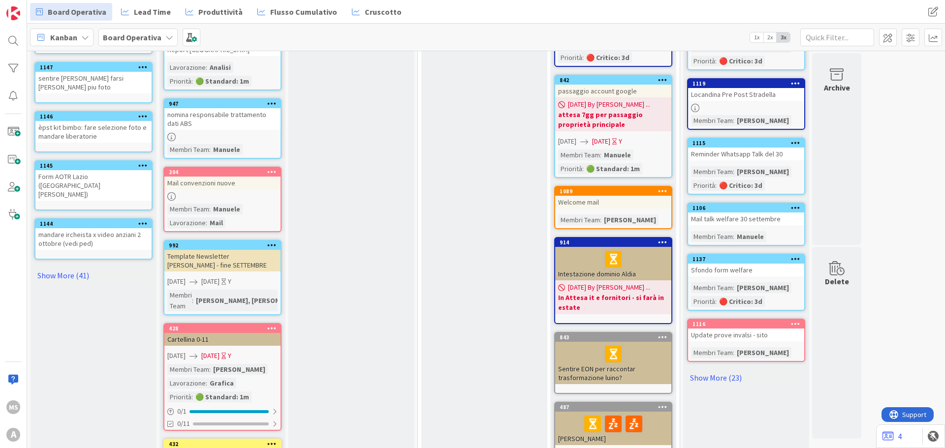
scroll to position [425, 0]
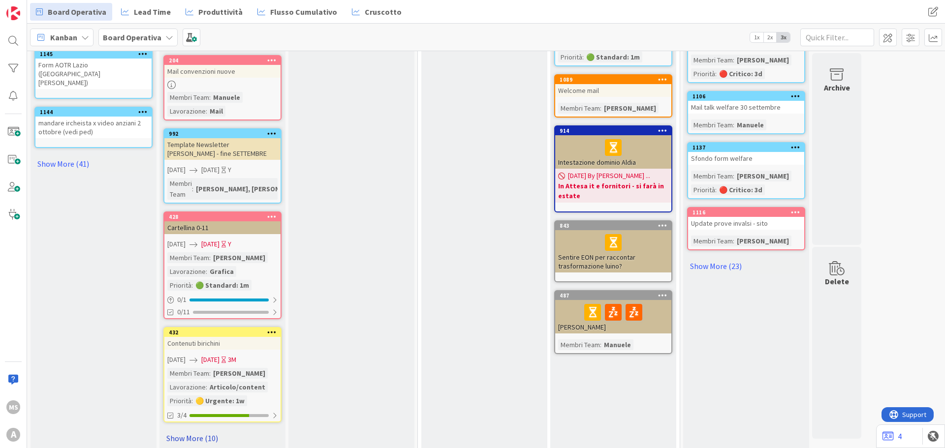
click at [193, 430] on link "Show More (10)" at bounding box center [222, 438] width 118 height 16
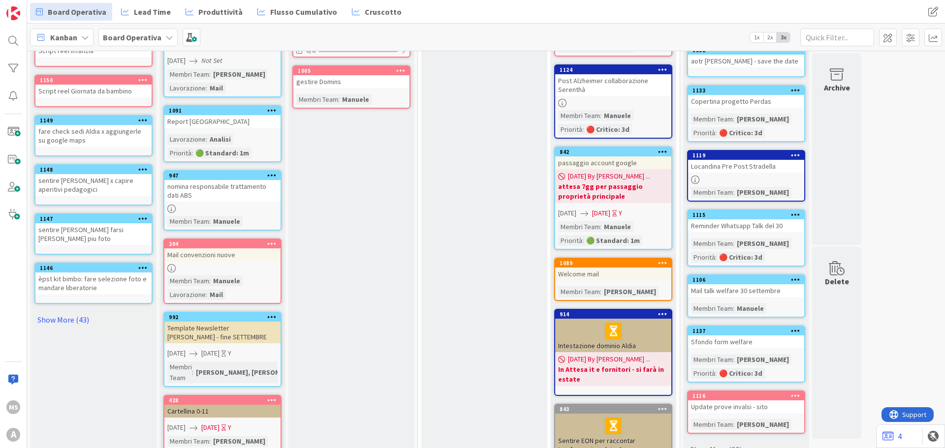
scroll to position [246, 0]
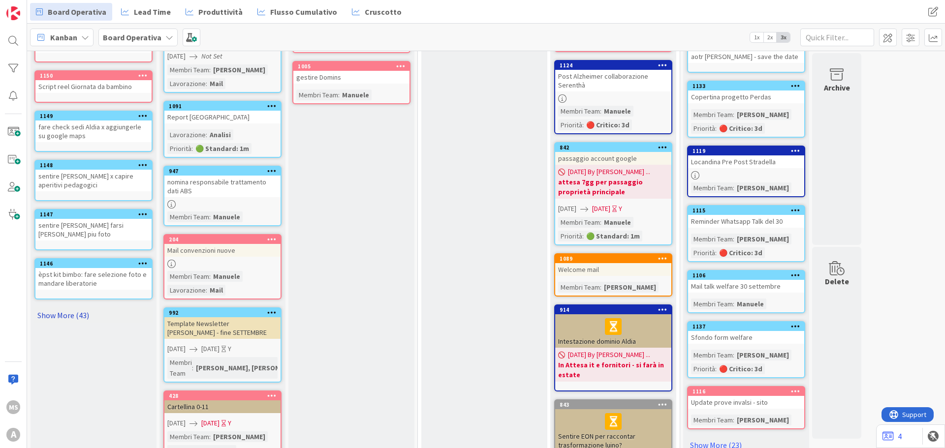
click at [94, 307] on link "Show More (43)" at bounding box center [93, 315] width 118 height 16
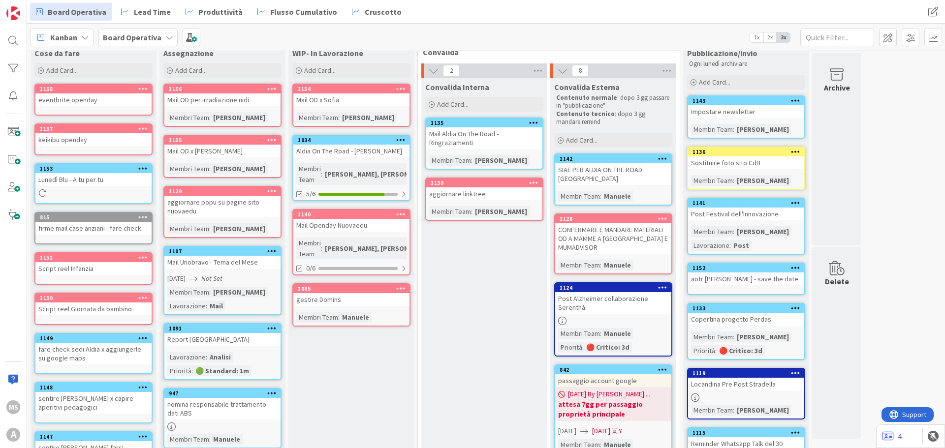
scroll to position [0, 0]
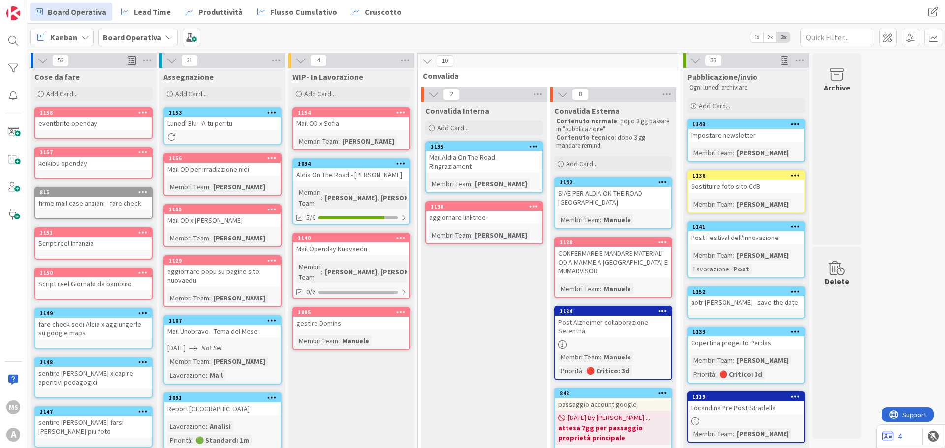
click at [221, 130] on link "1153 Lunedì Blu - A tu per tu" at bounding box center [222, 126] width 118 height 38
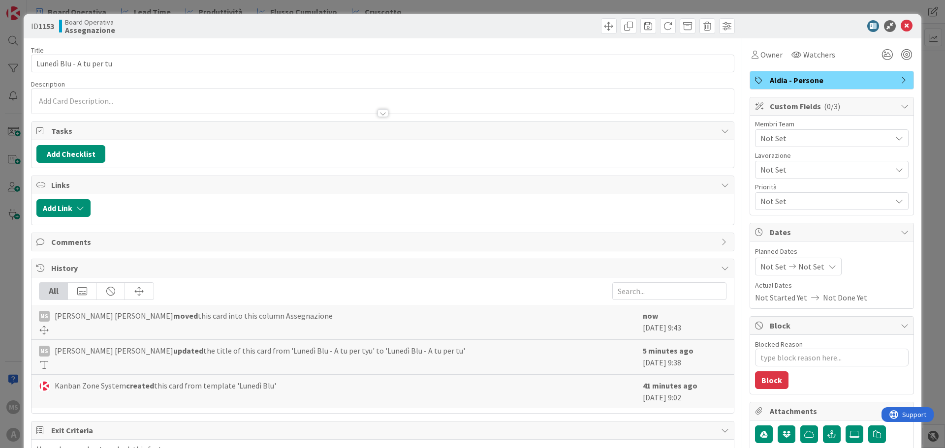
click at [784, 146] on div "Not Set" at bounding box center [831, 138] width 153 height 18
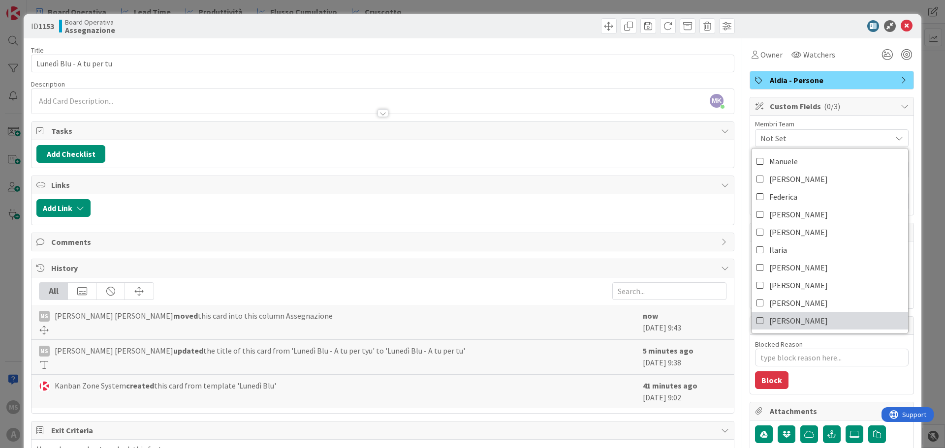
click at [772, 317] on span "[PERSON_NAME]" at bounding box center [798, 320] width 59 height 15
click at [900, 24] on icon at bounding box center [906, 26] width 12 height 12
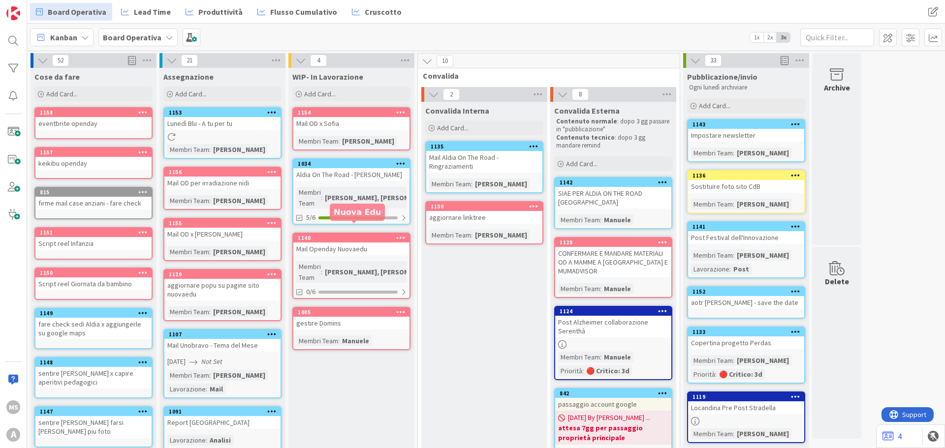
click at [363, 267] on div "[PERSON_NAME], [PERSON_NAME],..." at bounding box center [382, 272] width 121 height 11
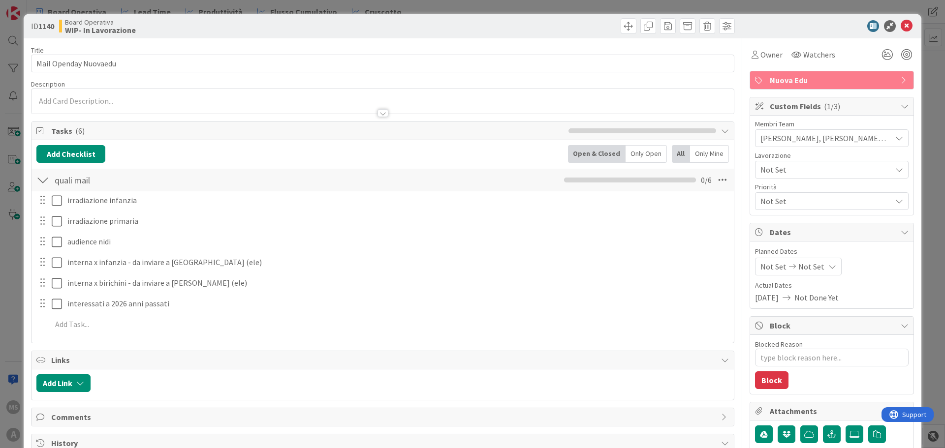
click at [767, 143] on span "[PERSON_NAME], [PERSON_NAME], [PERSON_NAME]" at bounding box center [825, 138] width 131 height 12
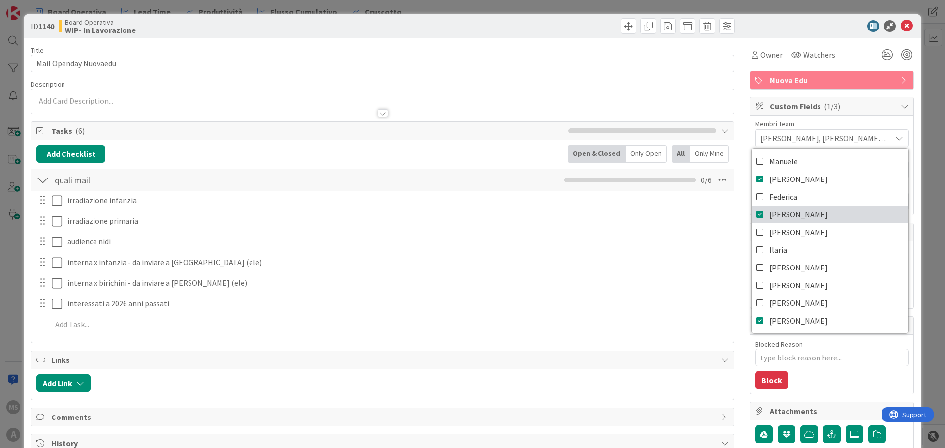
click at [769, 217] on span "[PERSON_NAME]" at bounding box center [798, 214] width 59 height 15
click at [900, 25] on icon at bounding box center [906, 26] width 12 height 12
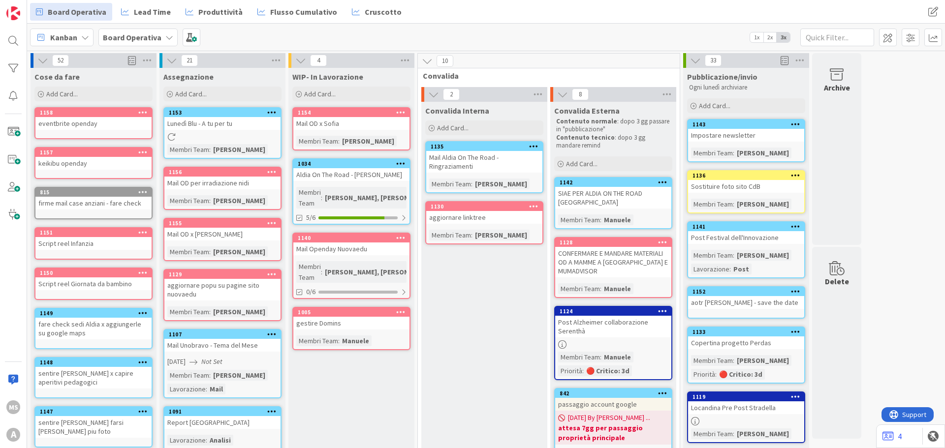
click at [400, 110] on icon at bounding box center [400, 112] width 9 height 7
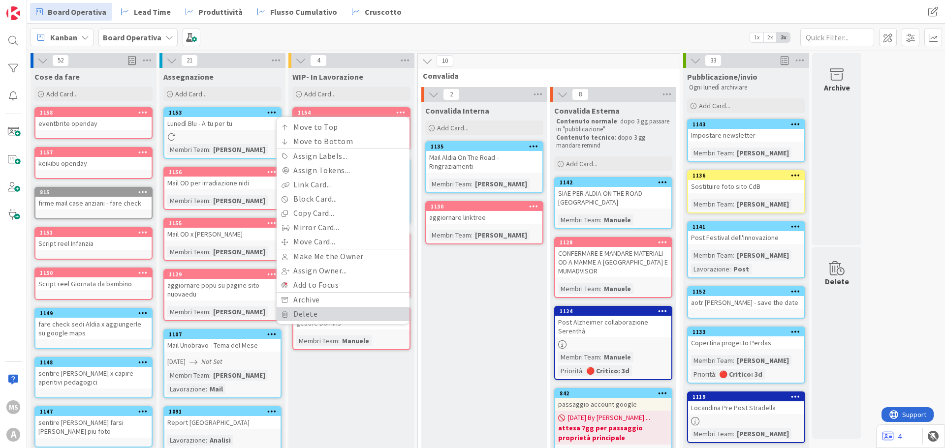
click at [315, 314] on link "Delete" at bounding box center [342, 314] width 133 height 14
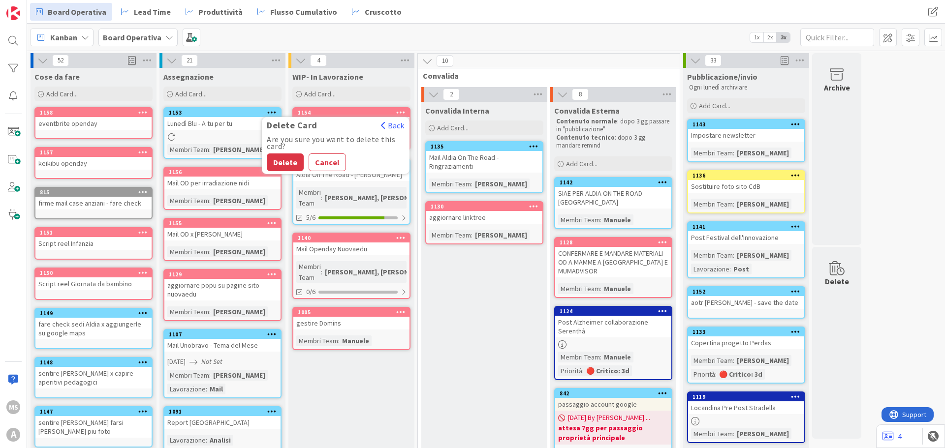
click at [264, 160] on div "Are you sure you want to delete this card? Delete Cancel" at bounding box center [336, 153] width 148 height 35
click at [274, 163] on button "Delete" at bounding box center [285, 162] width 37 height 18
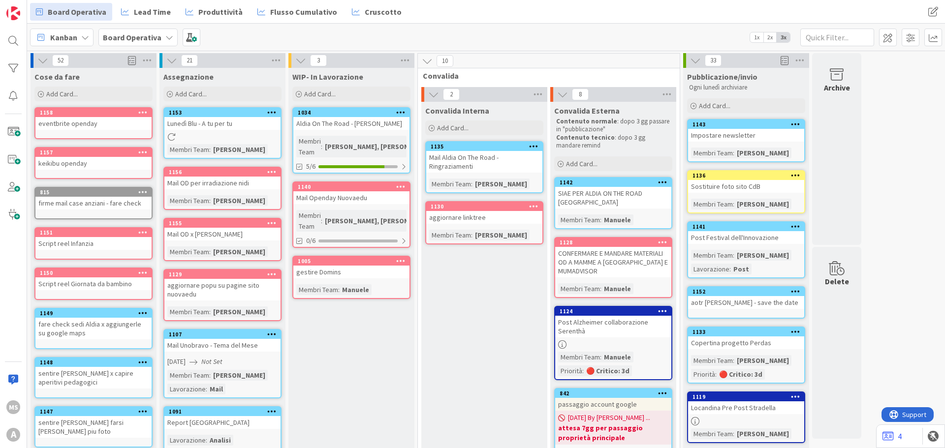
click at [270, 175] on icon at bounding box center [271, 171] width 9 height 7
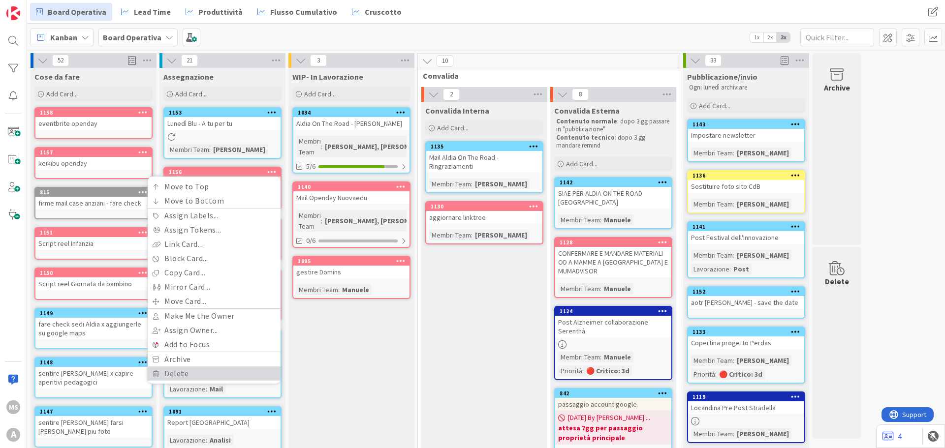
click at [165, 370] on link "Delete" at bounding box center [214, 374] width 133 height 14
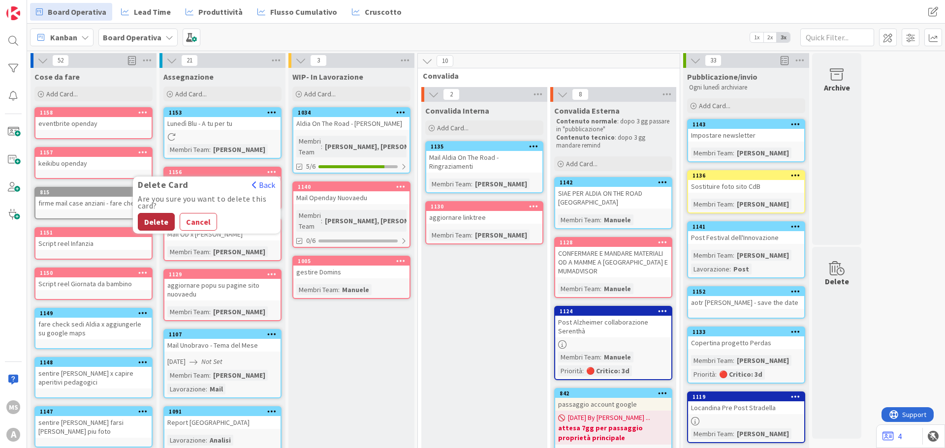
click at [159, 226] on button "Delete" at bounding box center [156, 222] width 37 height 18
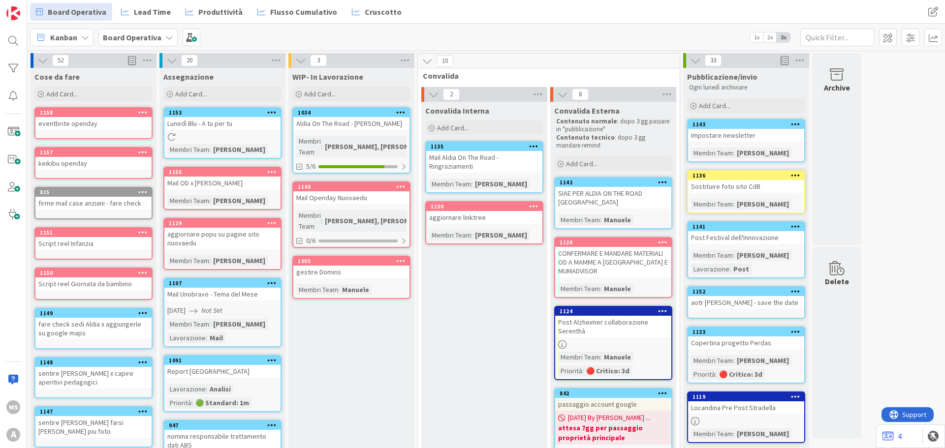
click at [273, 175] on icon at bounding box center [271, 171] width 9 height 7
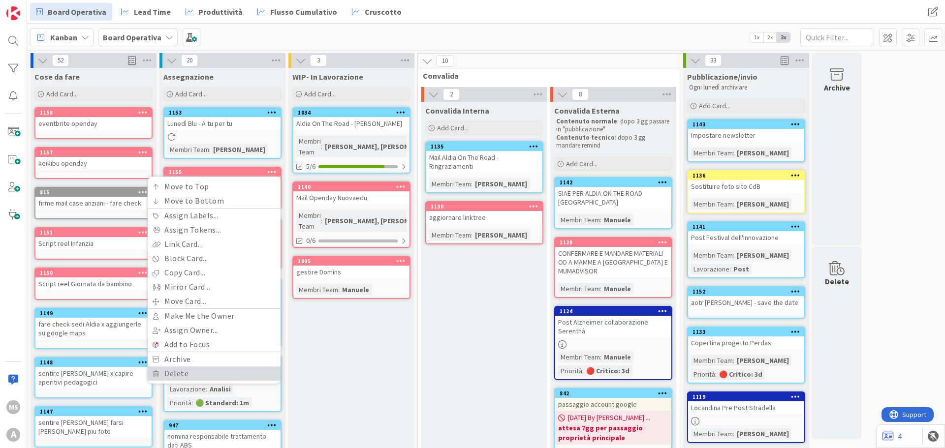
click at [187, 367] on link "Delete" at bounding box center [214, 374] width 133 height 14
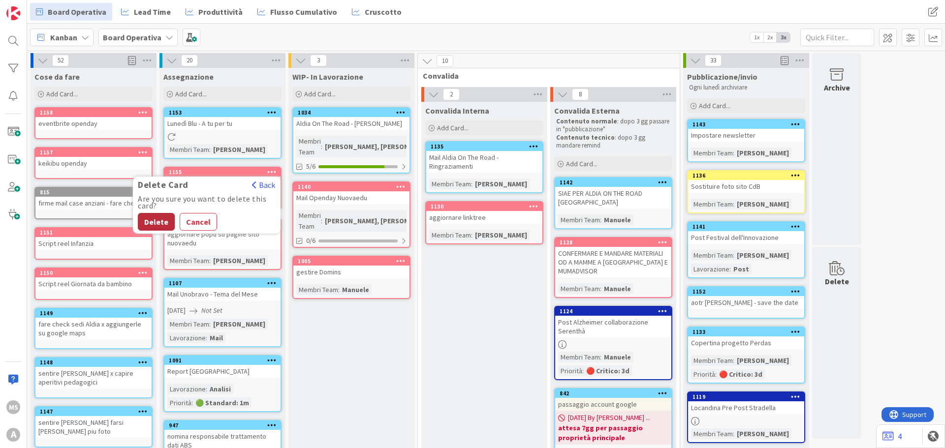
click at [146, 218] on button "Delete" at bounding box center [156, 222] width 37 height 18
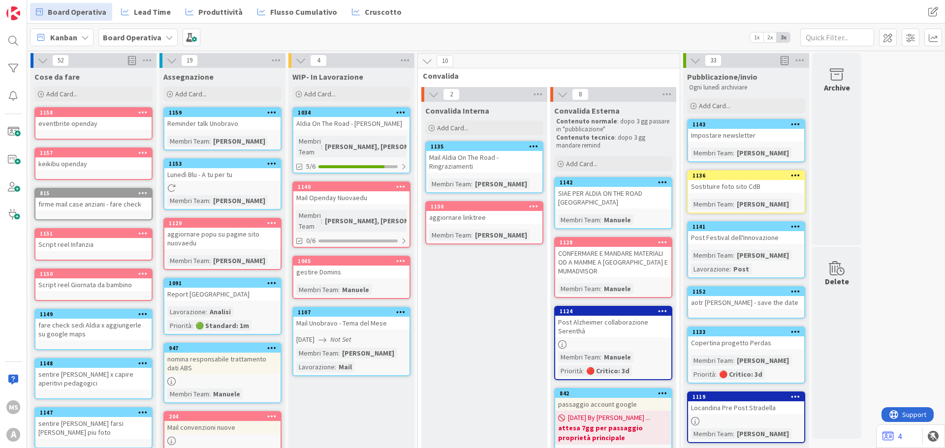
click at [340, 191] on div "Mail Openday Nuovaedu" at bounding box center [351, 197] width 116 height 13
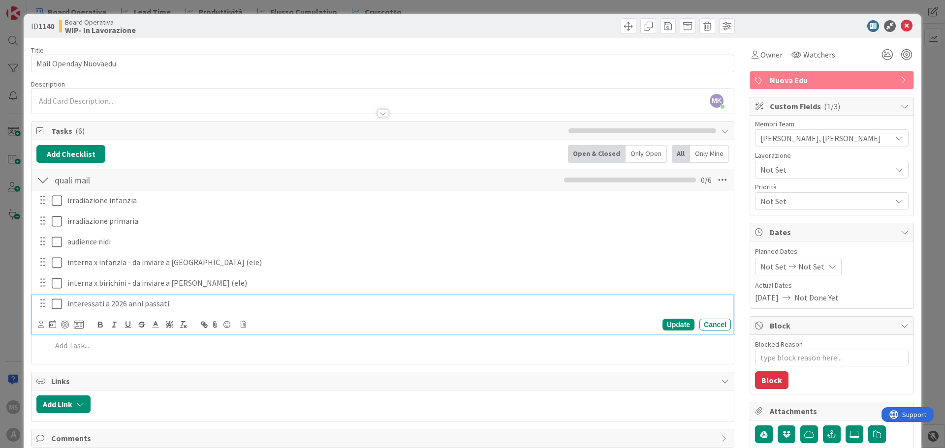
click at [180, 305] on p "interessati a 2026 anni passati" at bounding box center [396, 303] width 659 height 11
click at [900, 24] on icon at bounding box center [906, 26] width 12 height 12
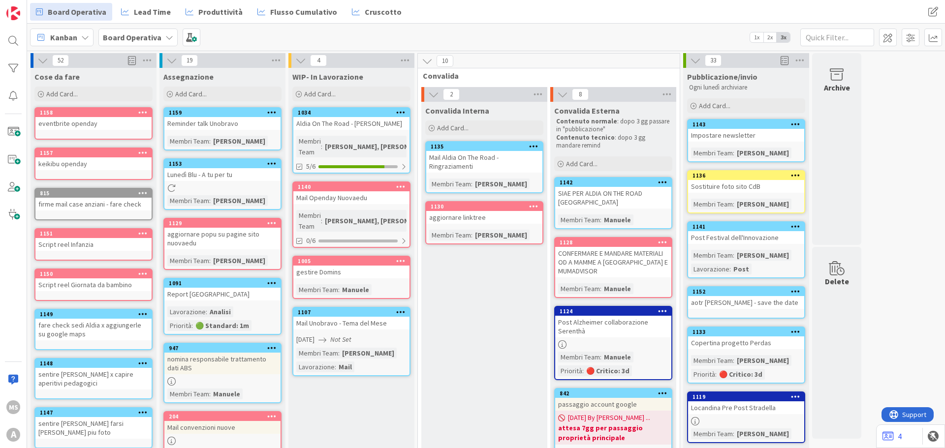
click at [337, 191] on div "Mail Openday Nuovaedu" at bounding box center [351, 197] width 116 height 13
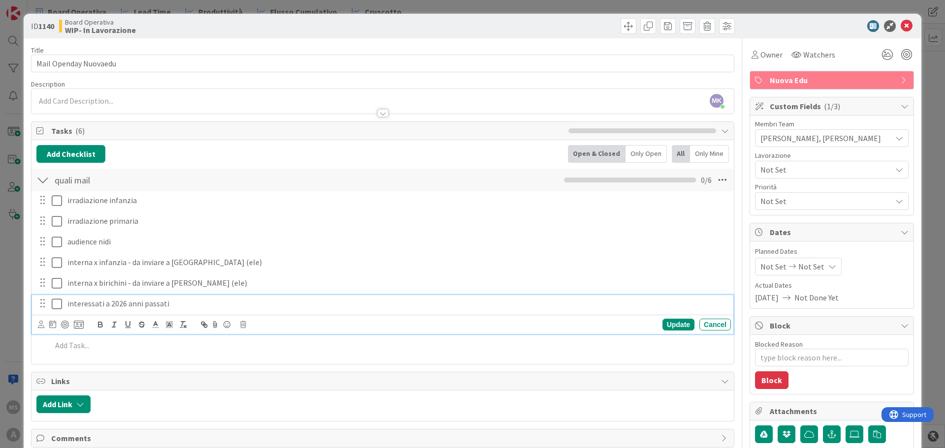
click at [85, 306] on p "interessati a 2026 anni passati" at bounding box center [396, 303] width 659 height 11
click at [58, 304] on icon at bounding box center [57, 304] width 10 height 12
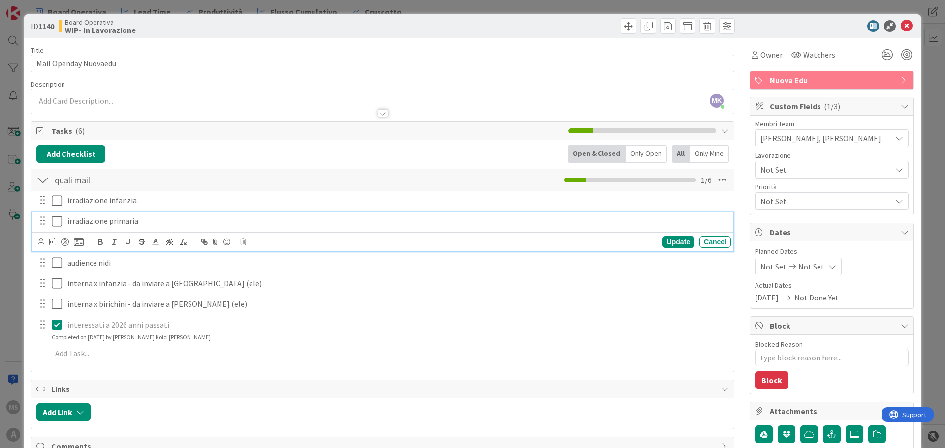
click at [60, 227] on icon at bounding box center [57, 221] width 10 height 12
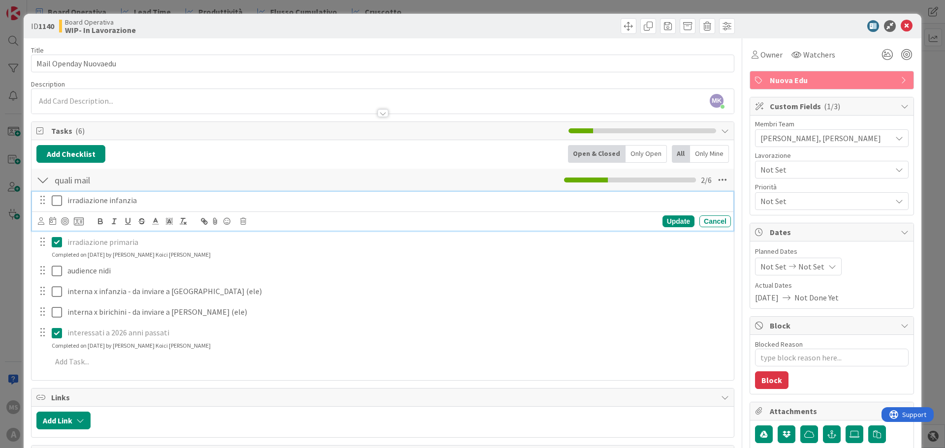
click at [57, 207] on button at bounding box center [58, 201] width 12 height 16
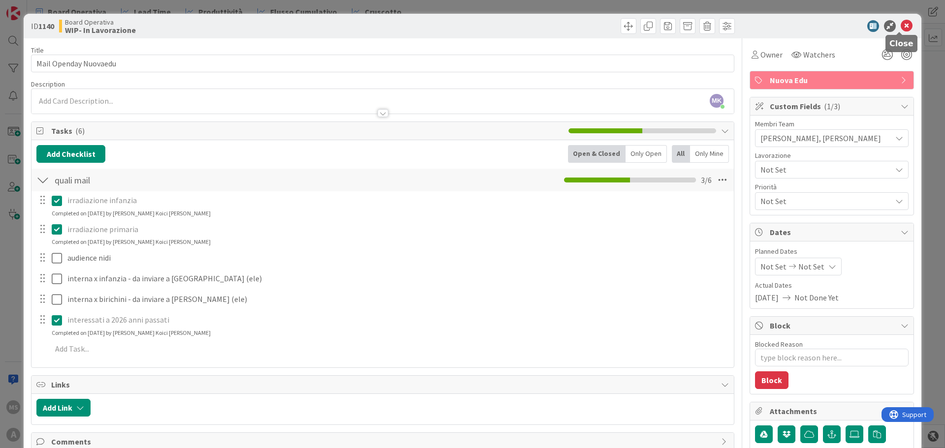
click at [900, 29] on icon at bounding box center [906, 26] width 12 height 12
